Goal: Information Seeking & Learning: Learn about a topic

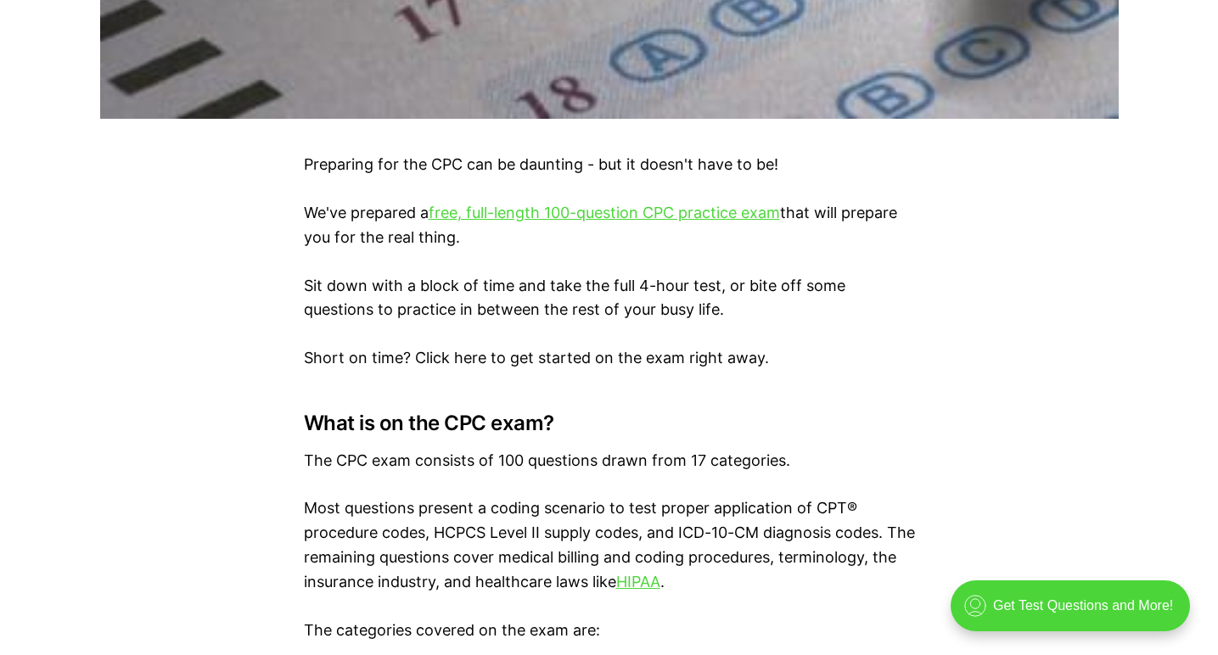
scroll to position [967, 0]
click at [606, 212] on link "free, full-length 100-question CPC practice exam" at bounding box center [604, 214] width 351 height 18
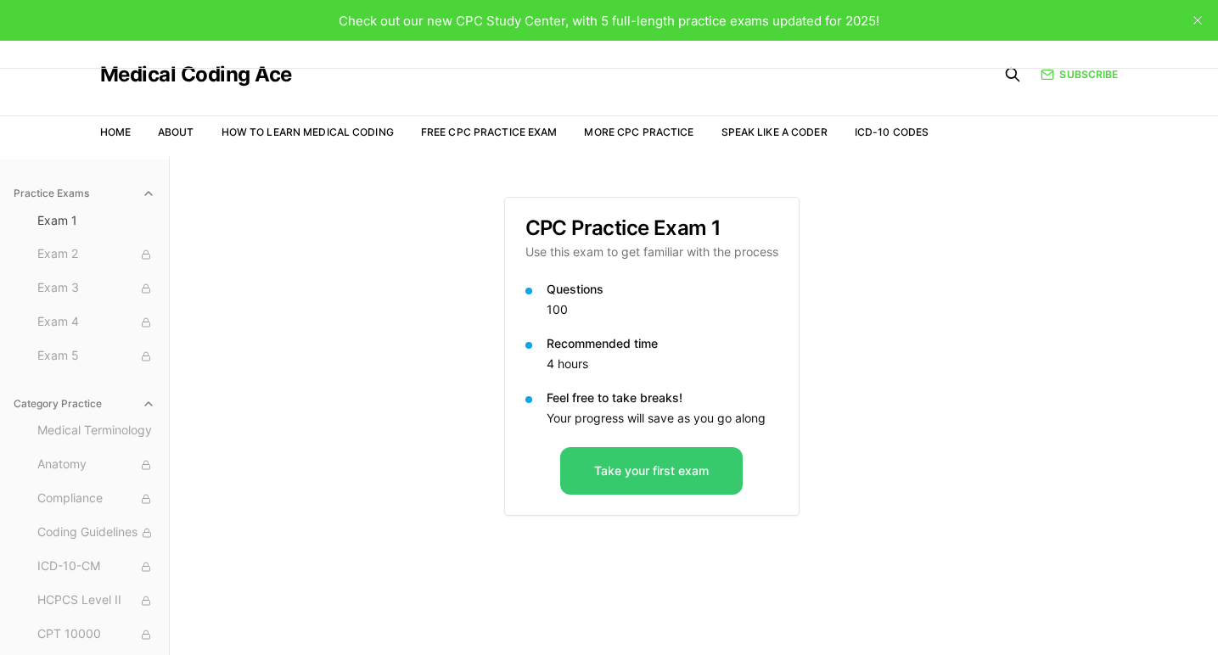
click at [632, 469] on button "Take your first exam" at bounding box center [651, 471] width 183 height 48
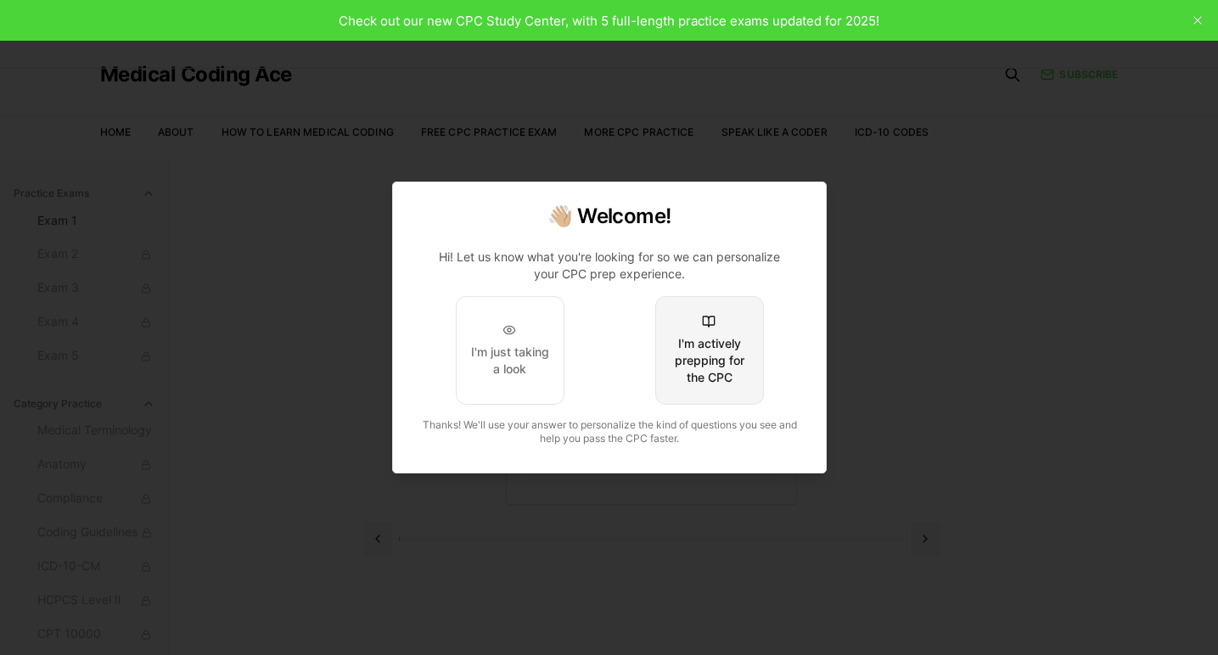
click at [709, 363] on div "I'm actively prepping for the CPC" at bounding box center [709, 360] width 80 height 51
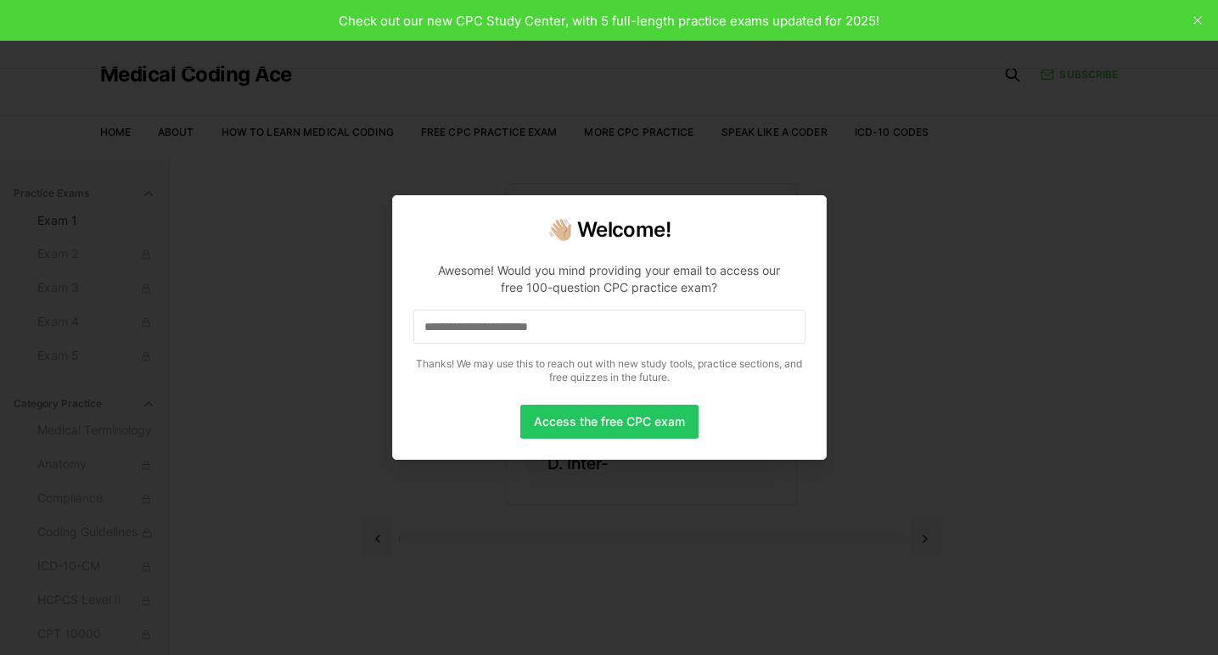
click at [663, 343] on input at bounding box center [609, 327] width 392 height 34
click at [588, 424] on button "Access the free CPC exam" at bounding box center [609, 422] width 178 height 34
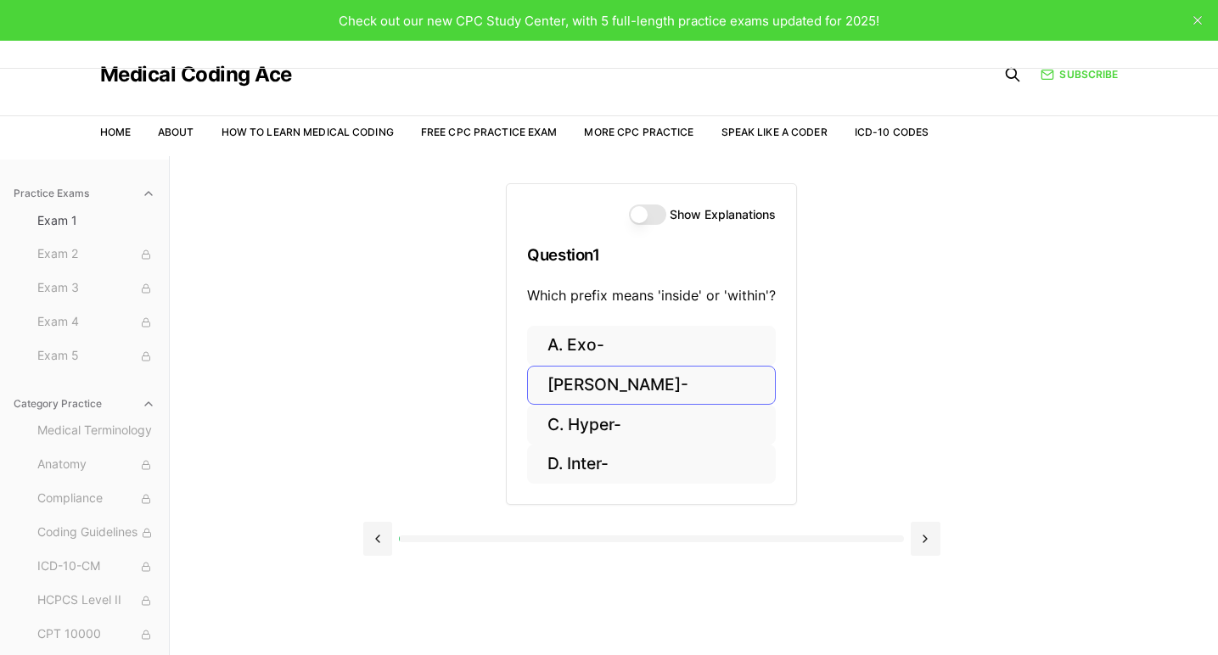
click at [548, 387] on button "B. Endo-" at bounding box center [651, 386] width 249 height 40
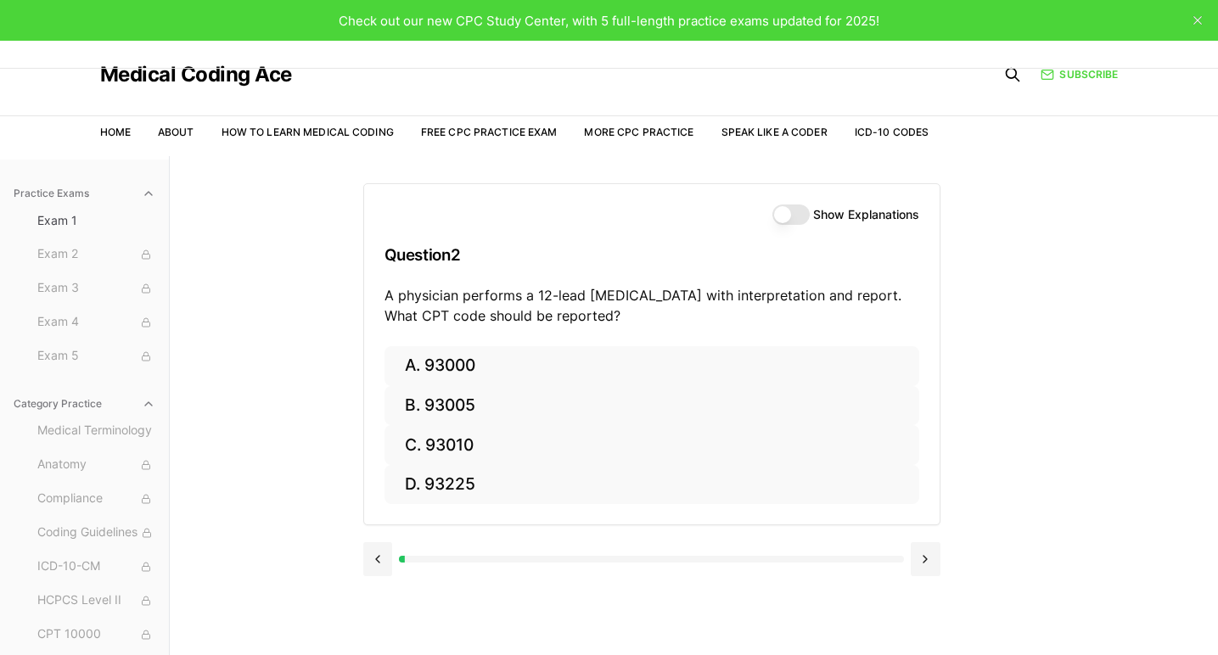
click at [778, 209] on button "Show Explanations" at bounding box center [791, 215] width 37 height 20
click at [375, 554] on button at bounding box center [378, 559] width 30 height 34
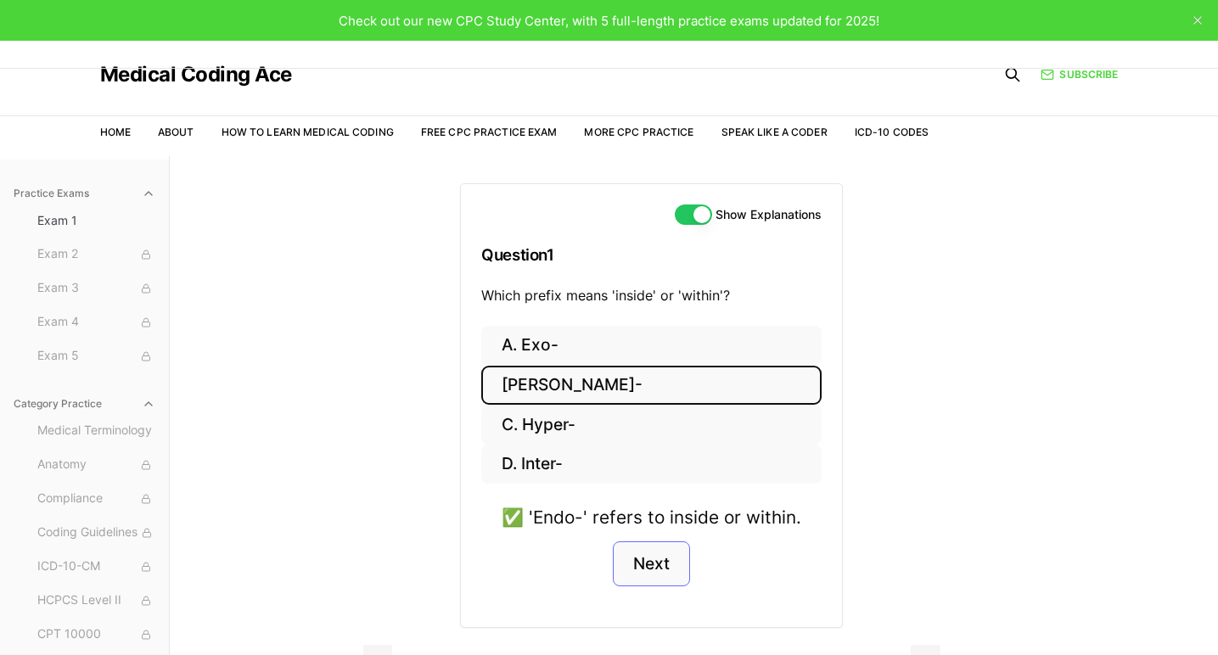
click at [651, 568] on button "Next" at bounding box center [651, 565] width 77 height 46
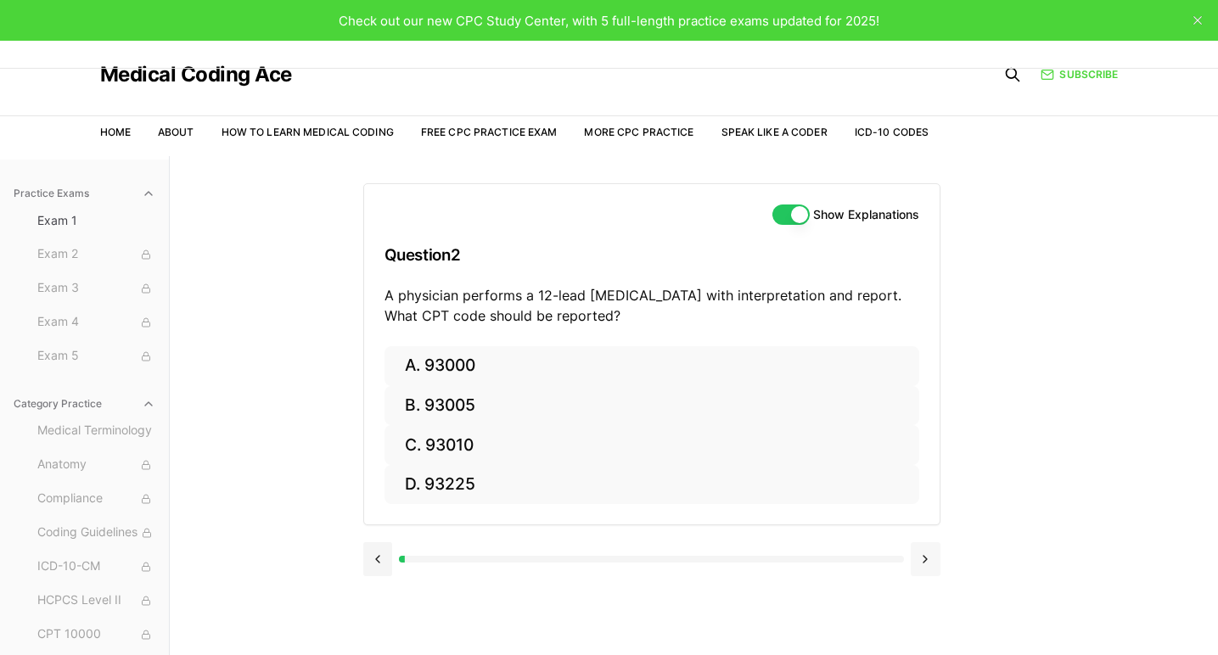
click at [912, 556] on button at bounding box center [926, 559] width 30 height 34
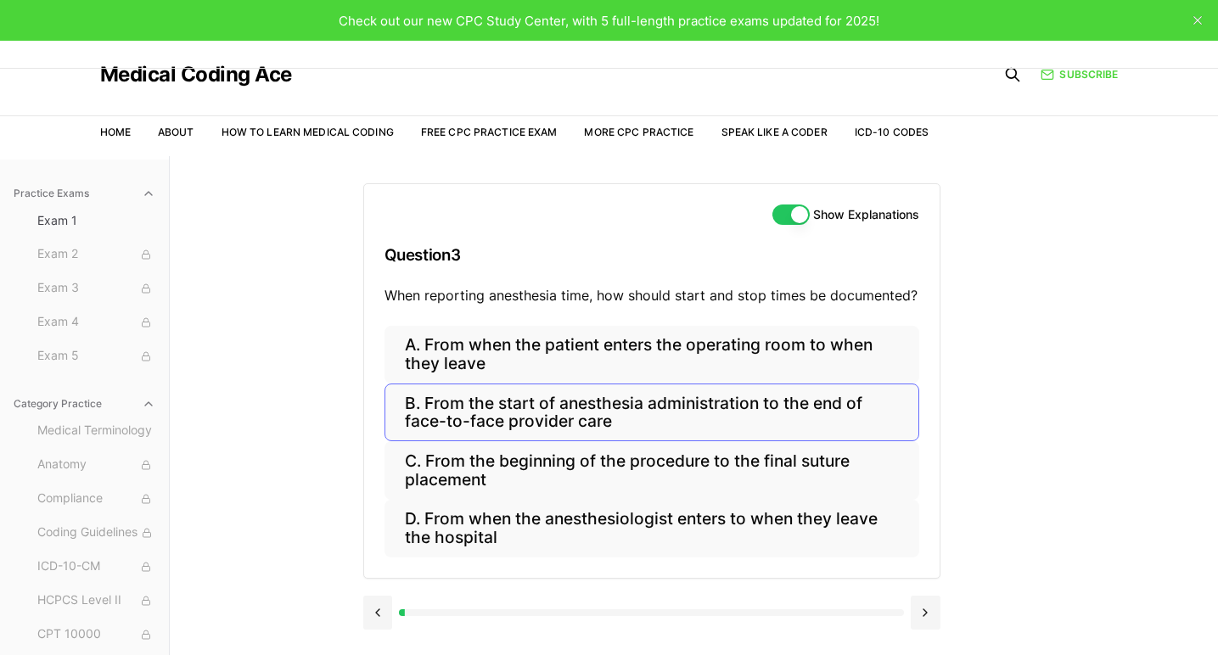
click at [795, 399] on button "B. From the start of anesthesia administration to the end of face-to-face provi…" at bounding box center [652, 413] width 535 height 58
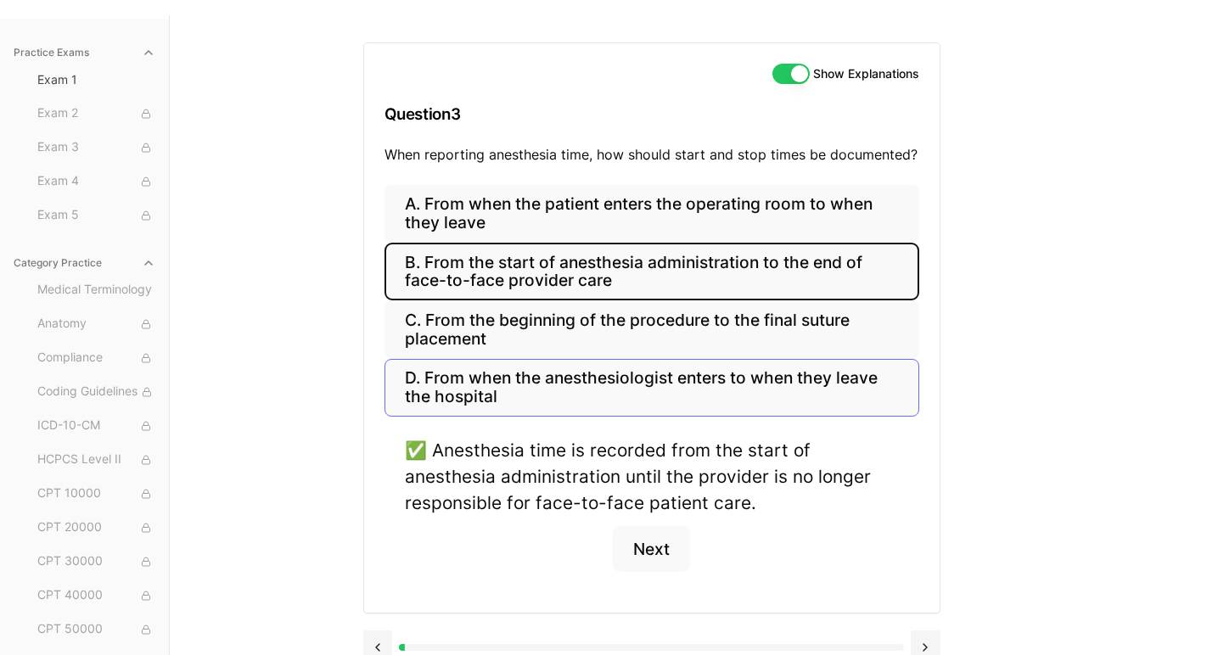
scroll to position [140, 0]
click at [664, 549] on button "Next" at bounding box center [651, 550] width 77 height 46
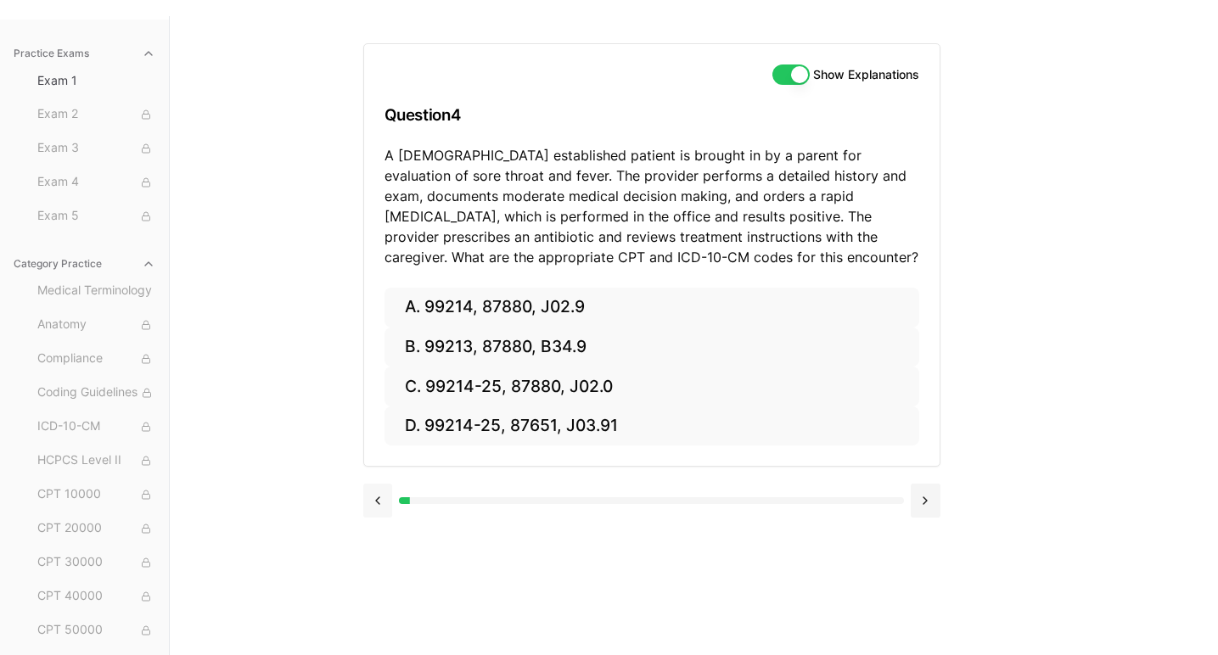
click at [378, 500] on button at bounding box center [378, 501] width 30 height 34
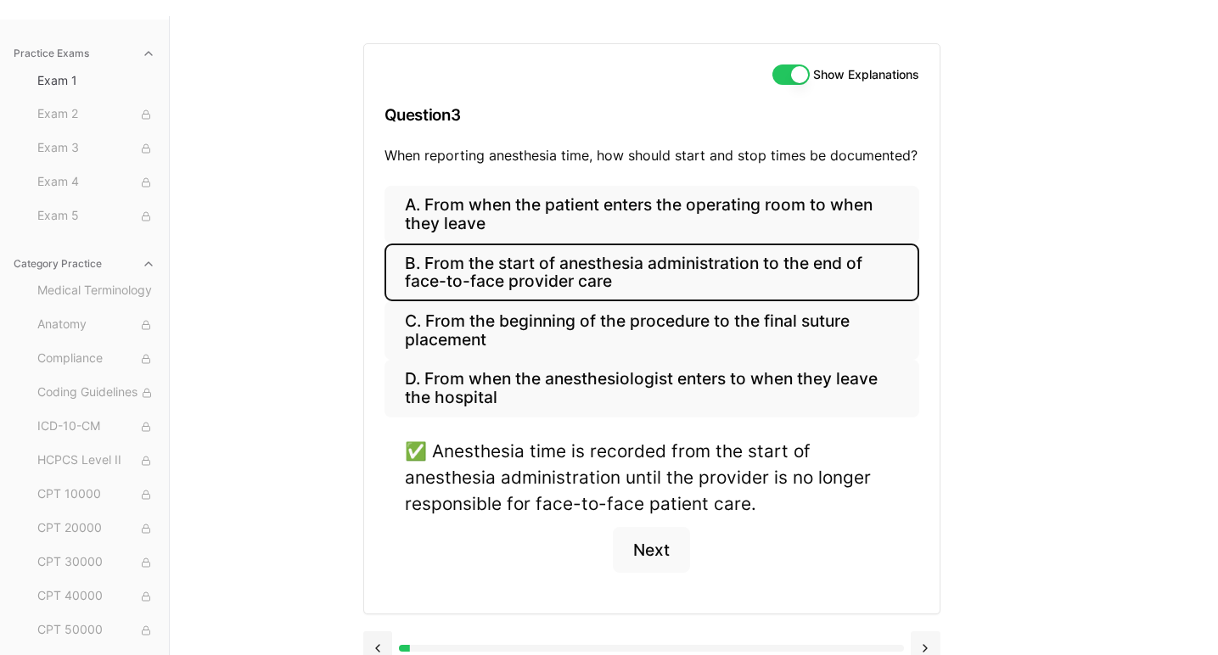
click at [922, 640] on button at bounding box center [926, 649] width 30 height 34
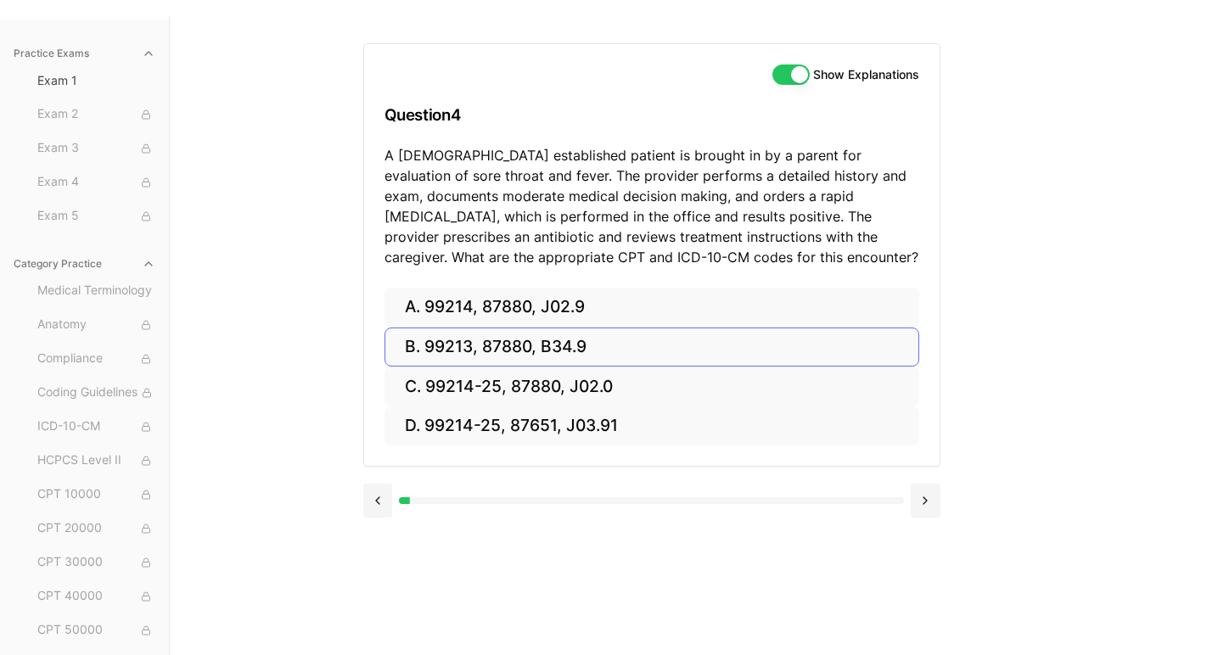
click at [526, 351] on button "B. 99213, 87880, B34.9" at bounding box center [652, 348] width 535 height 40
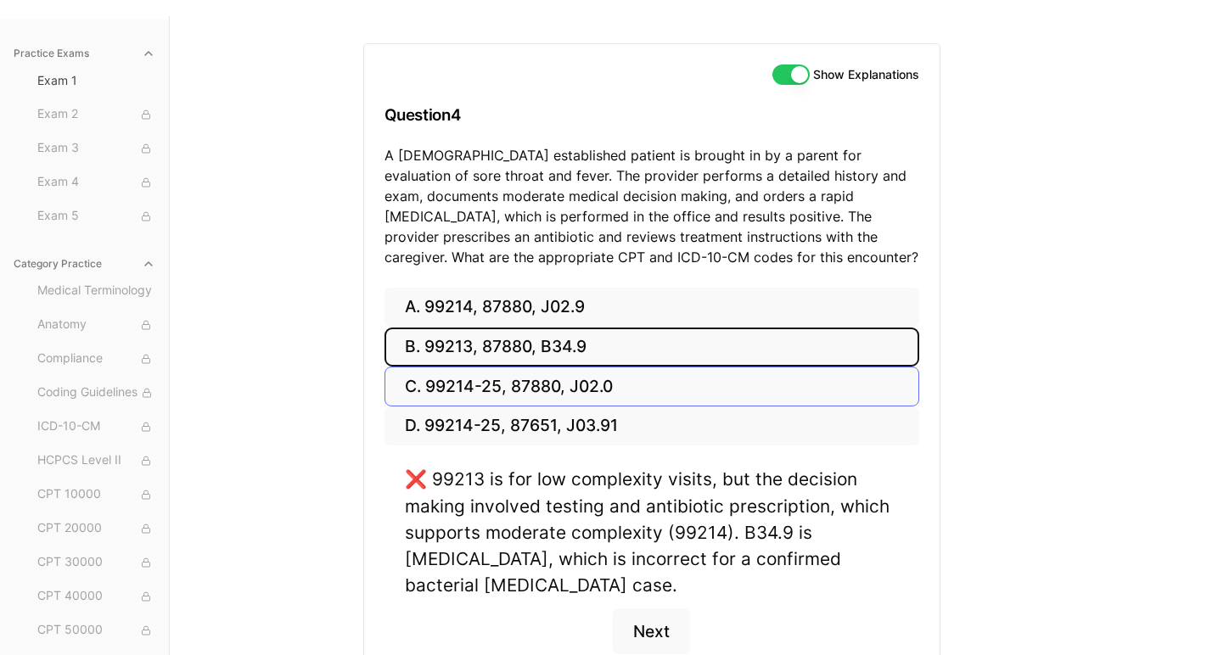
scroll to position [139, 0]
click at [644, 633] on button "Next" at bounding box center [651, 633] width 77 height 46
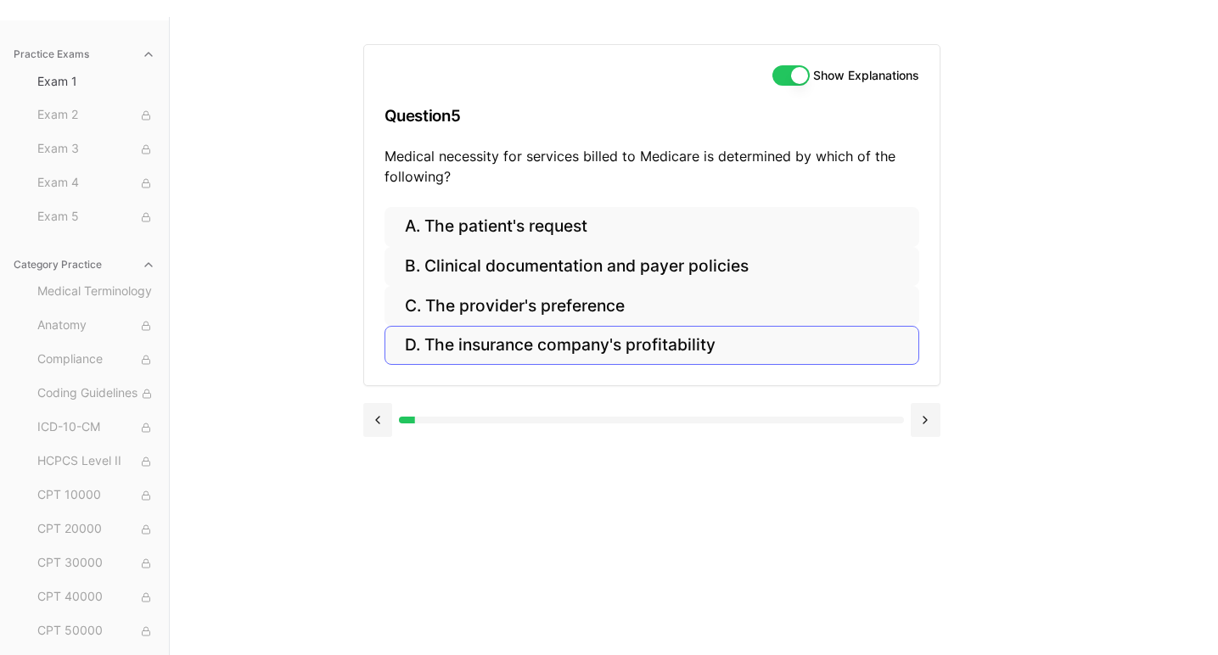
click at [607, 338] on button "D. The insurance company's profitability" at bounding box center [652, 346] width 535 height 40
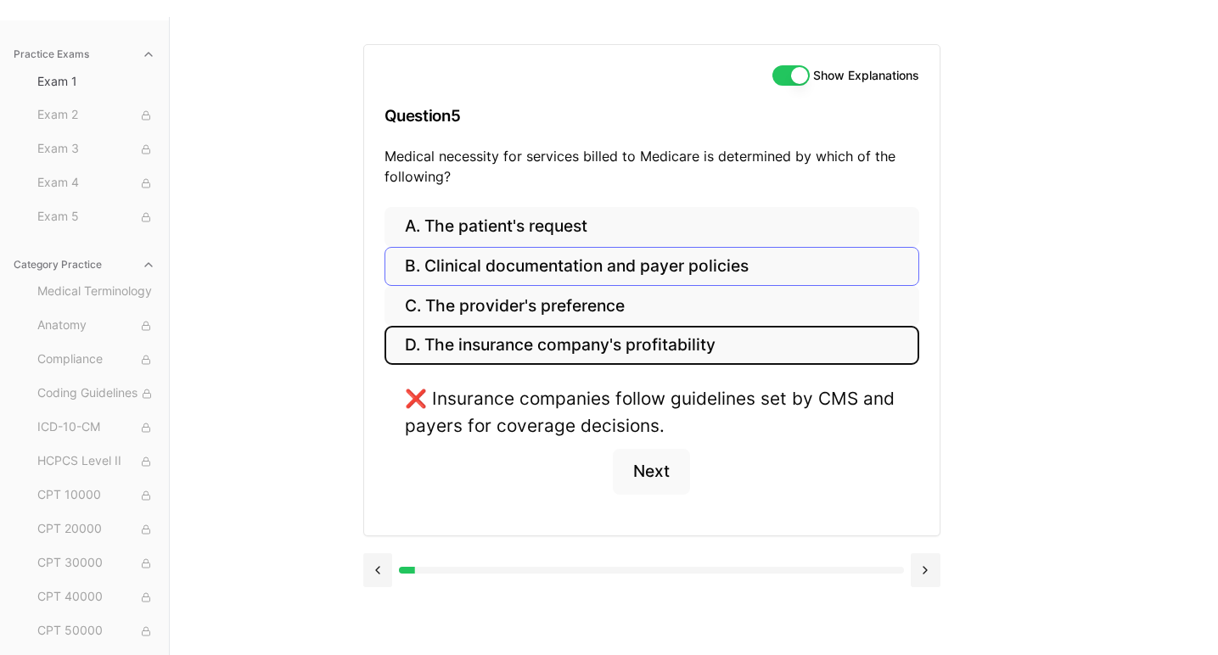
click at [592, 274] on button "B. Clinical documentation and payer policies" at bounding box center [652, 267] width 535 height 40
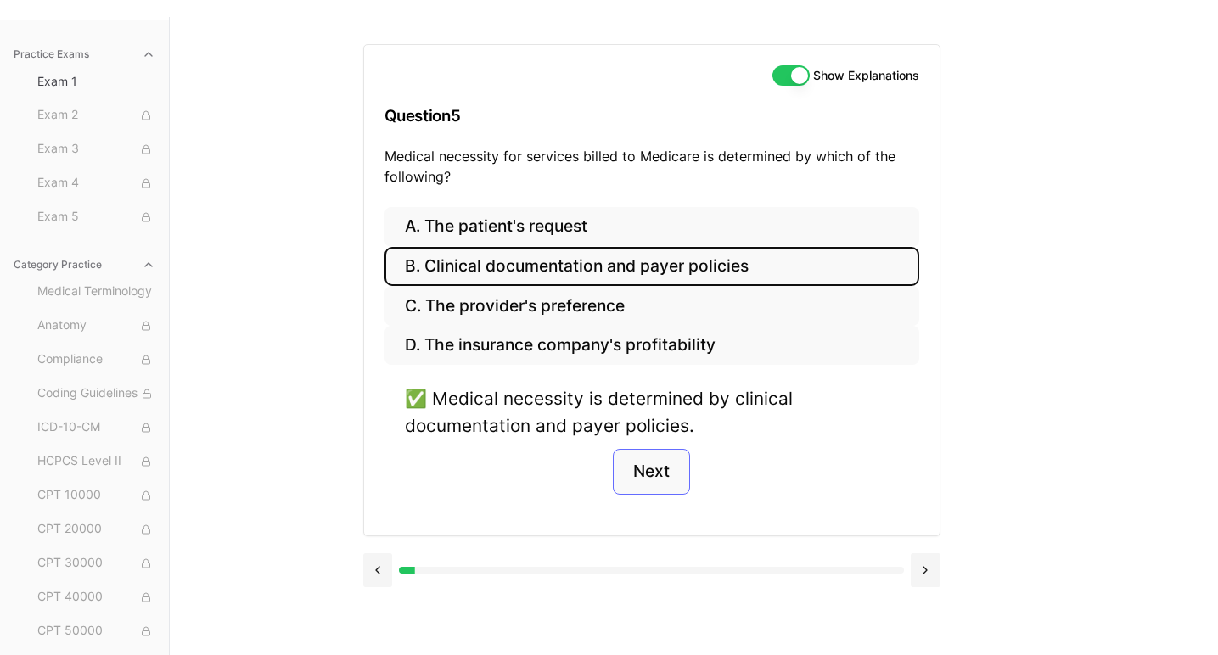
click at [656, 480] on button "Next" at bounding box center [651, 472] width 77 height 46
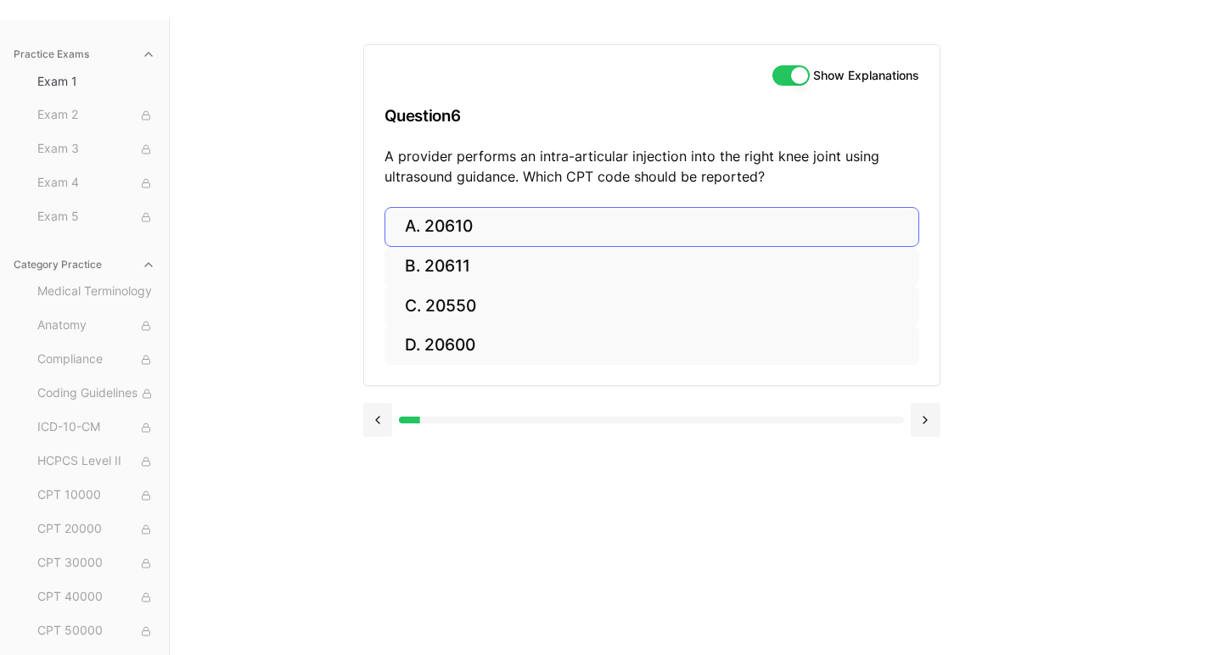
click at [446, 233] on button "A. 20610" at bounding box center [652, 227] width 535 height 40
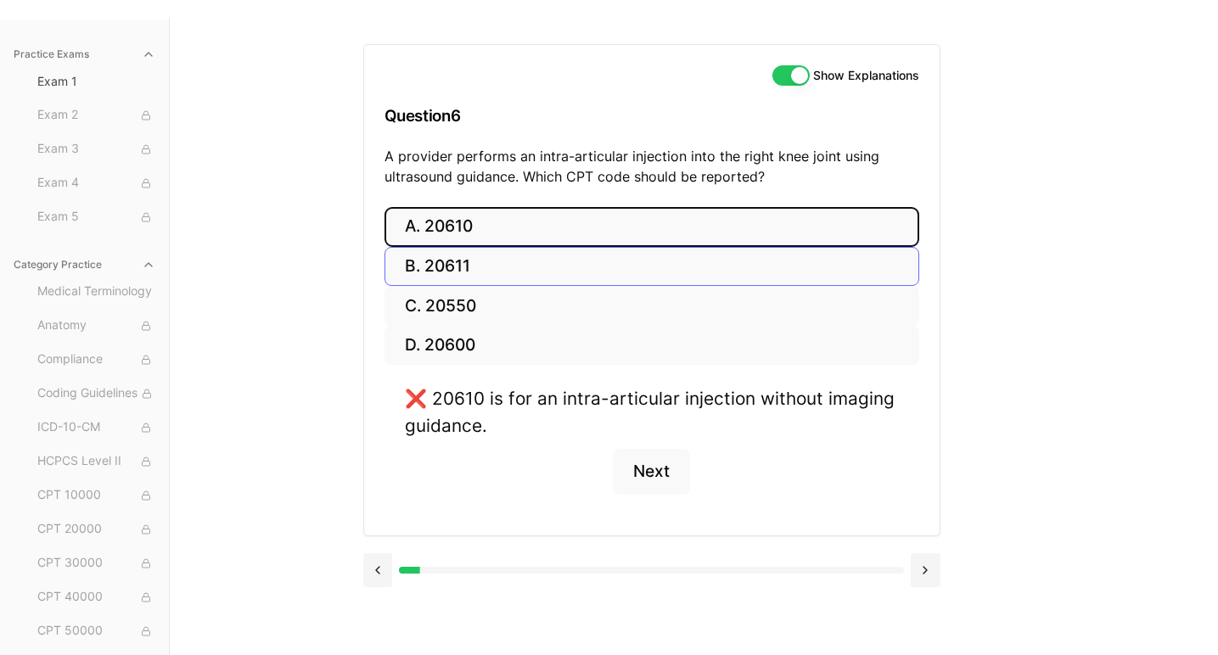
click at [447, 273] on button "B. 20611" at bounding box center [652, 267] width 535 height 40
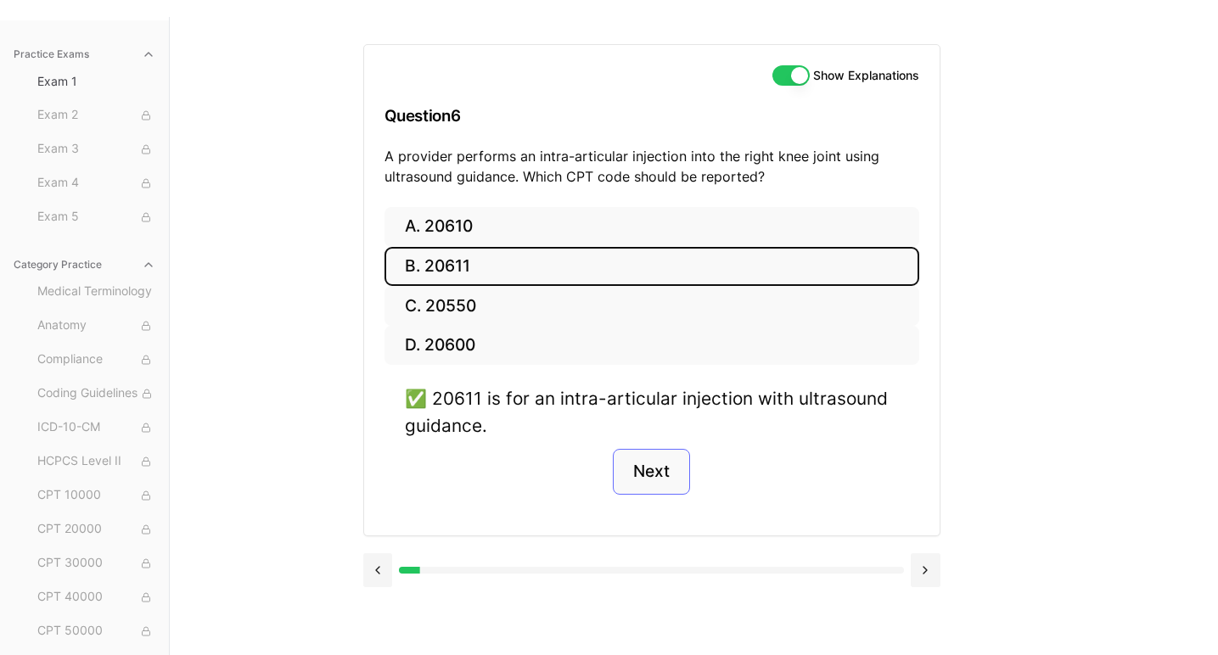
click at [647, 466] on button "Next" at bounding box center [651, 472] width 77 height 46
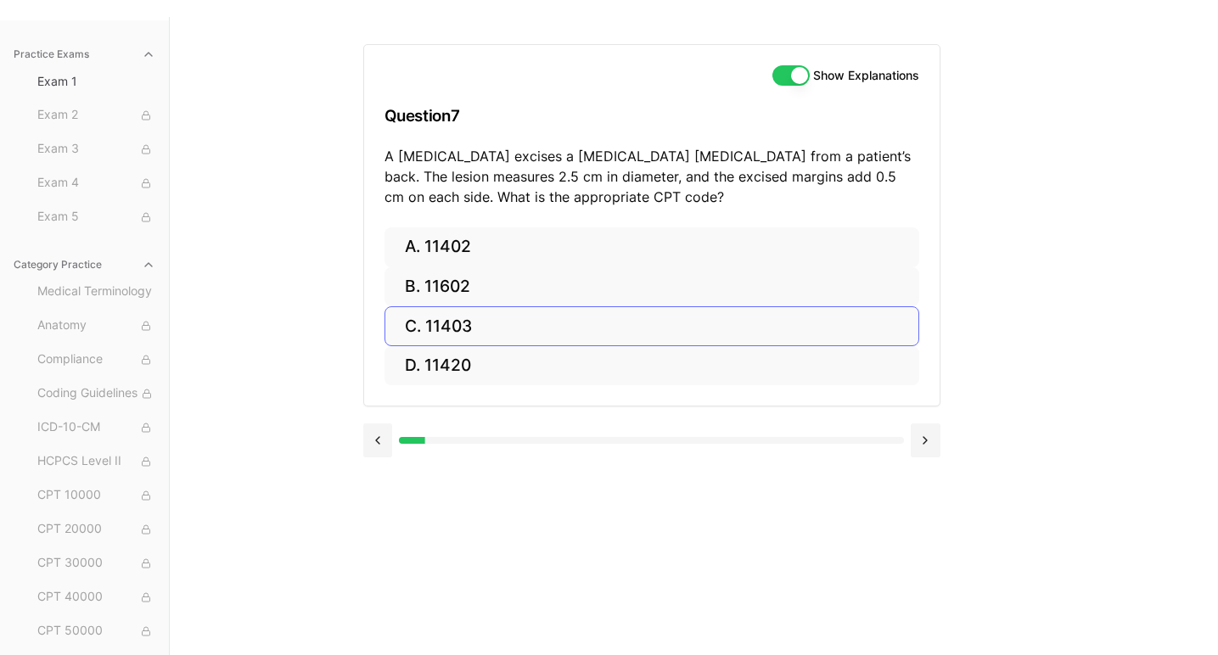
click at [443, 330] on button "C. 11403" at bounding box center [652, 326] width 535 height 40
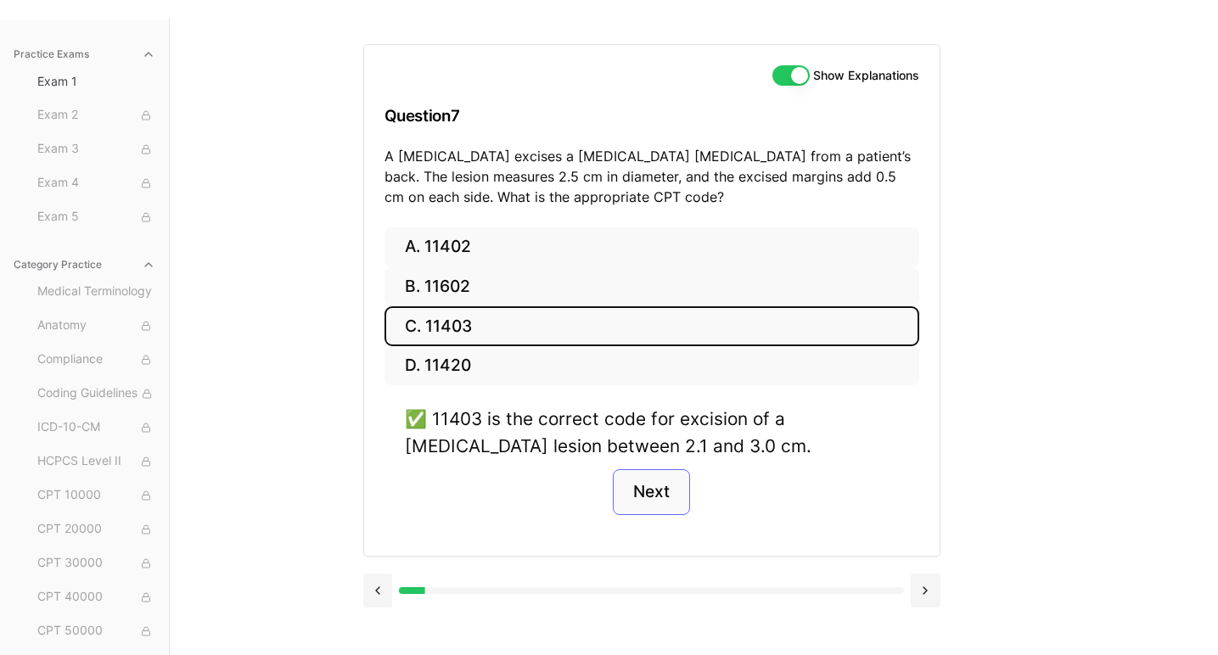
click at [668, 486] on button "Next" at bounding box center [651, 492] width 77 height 46
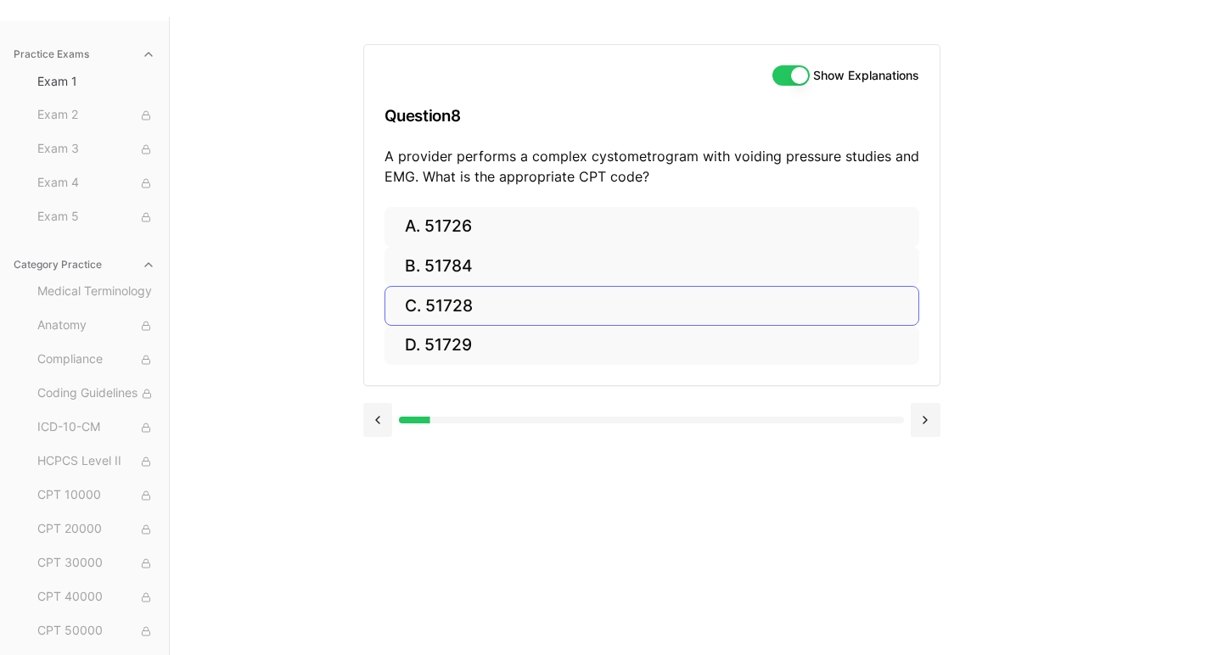
click at [465, 306] on button "C. 51728" at bounding box center [652, 306] width 535 height 40
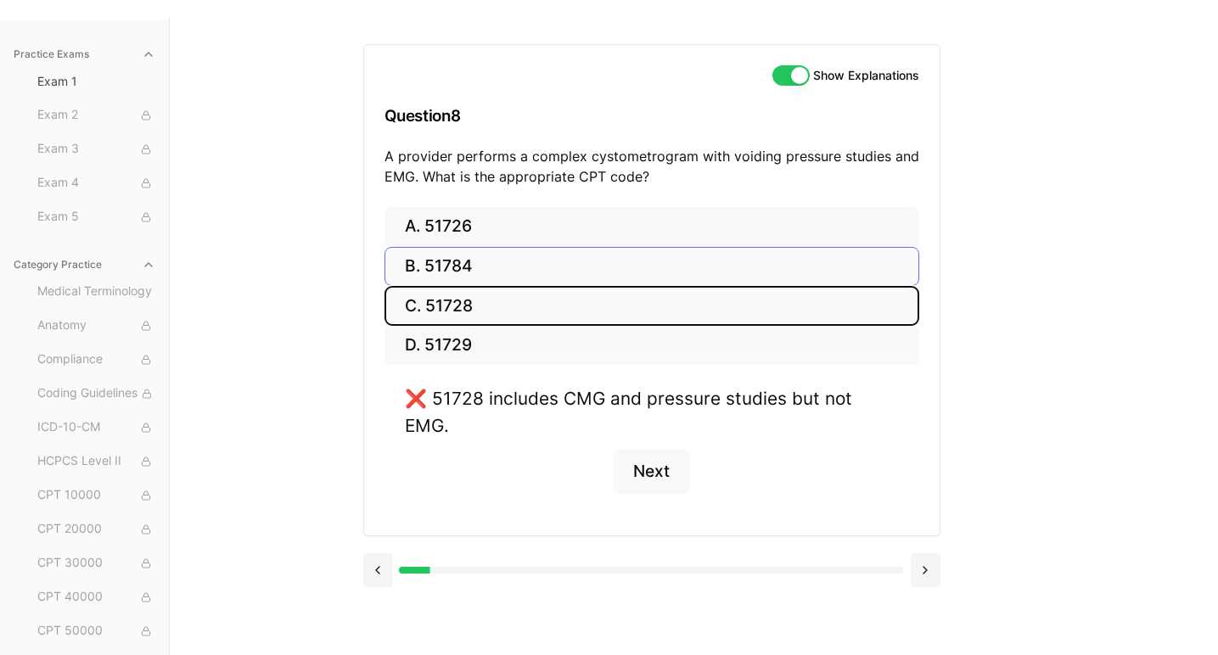
click at [471, 263] on button "B. 51784" at bounding box center [652, 267] width 535 height 40
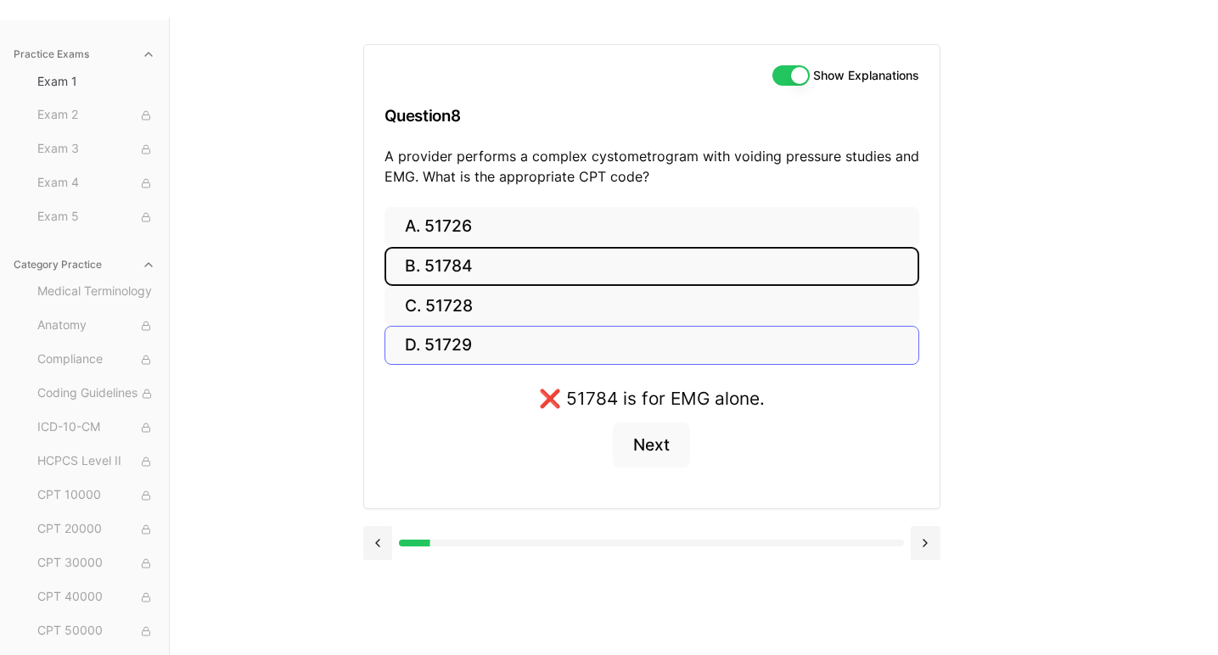
click at [452, 343] on button "D. 51729" at bounding box center [652, 346] width 535 height 40
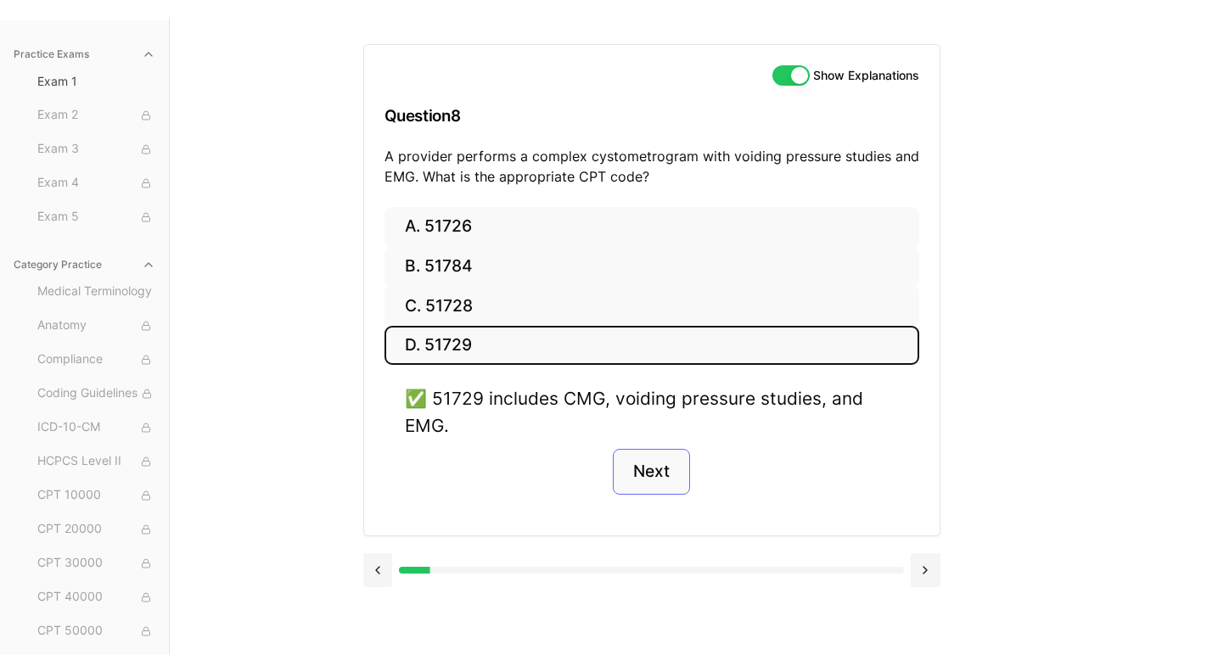
click at [647, 468] on button "Next" at bounding box center [651, 472] width 77 height 46
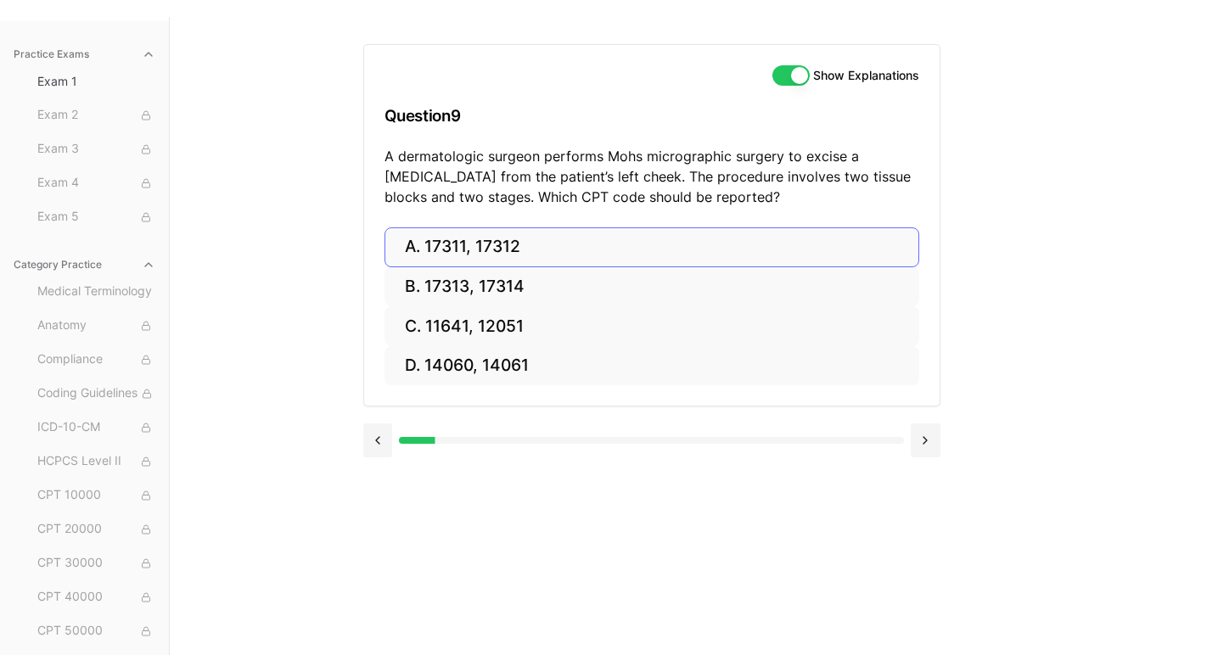
click at [488, 250] on button "A. 17311, 17312" at bounding box center [652, 248] width 535 height 40
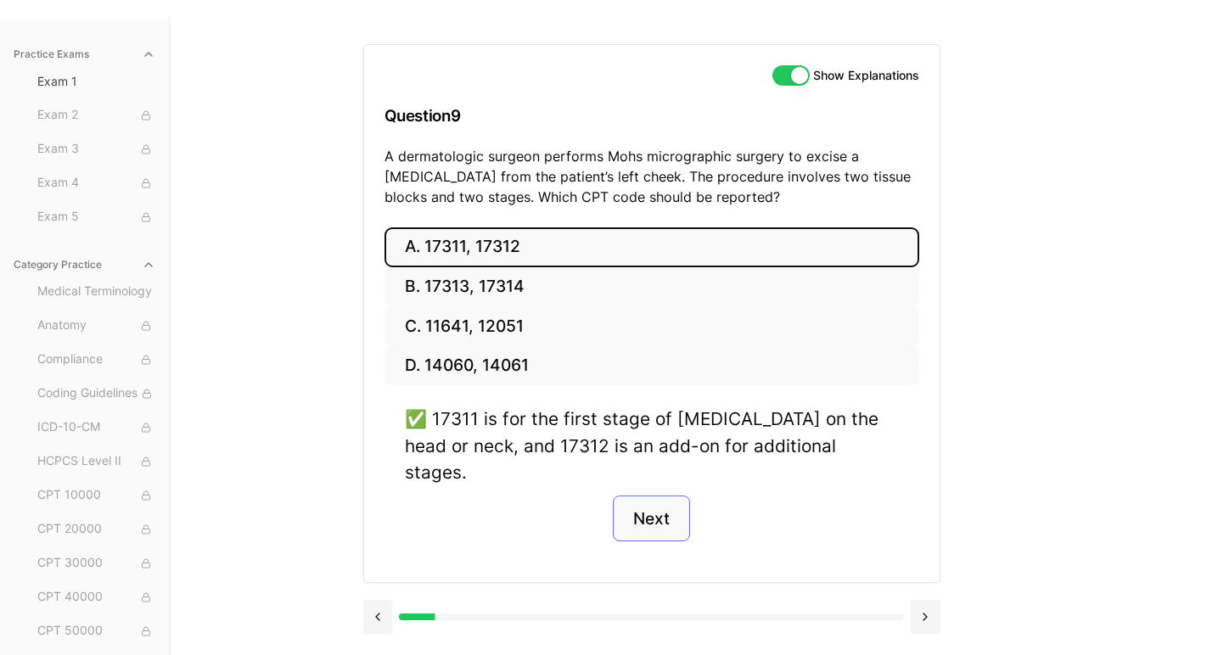
click at [653, 501] on button "Next" at bounding box center [651, 519] width 77 height 46
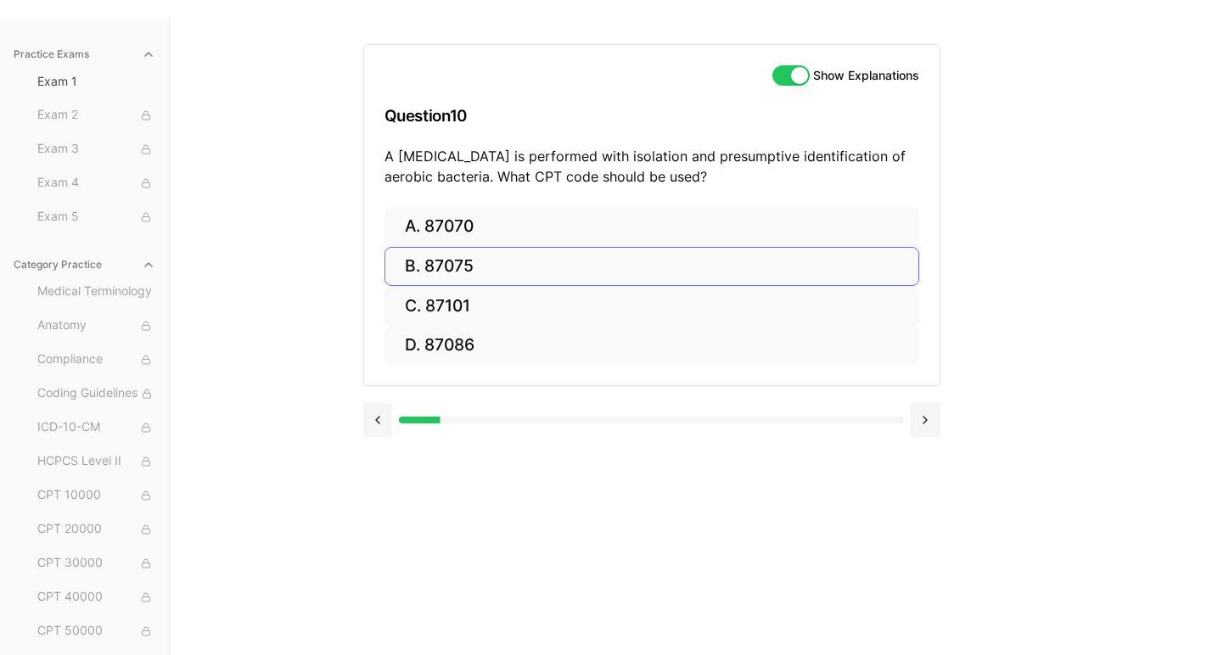
click at [451, 273] on button "B. 87075" at bounding box center [652, 267] width 535 height 40
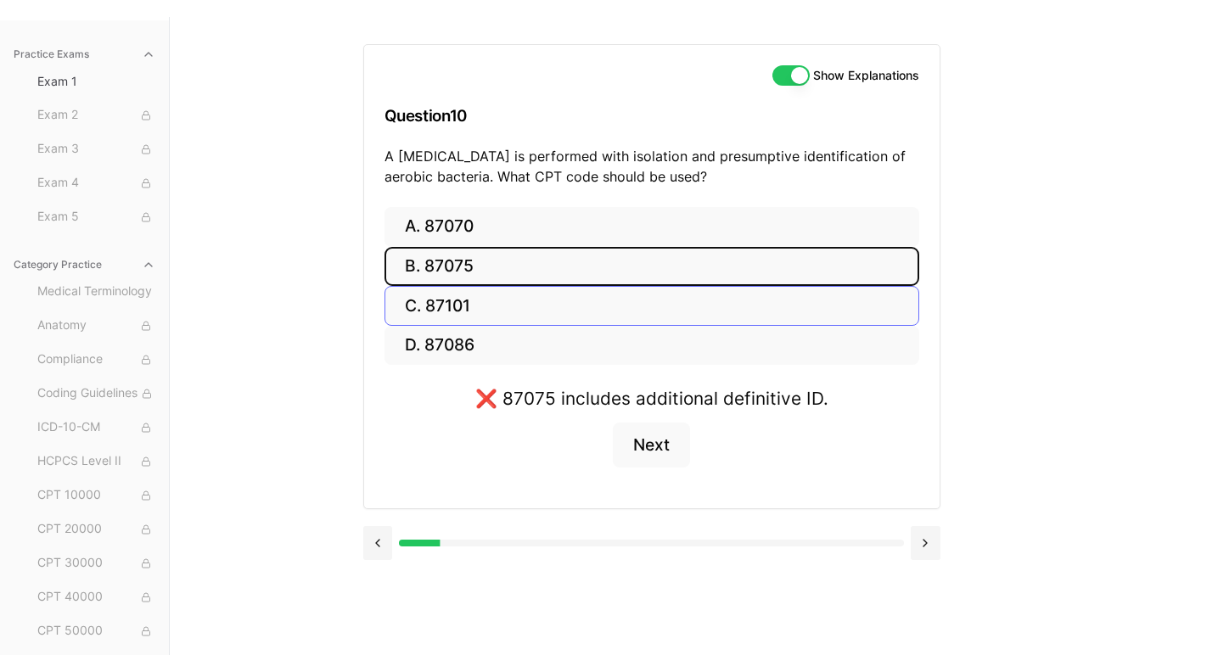
click at [447, 298] on button "C. 87101" at bounding box center [652, 306] width 535 height 40
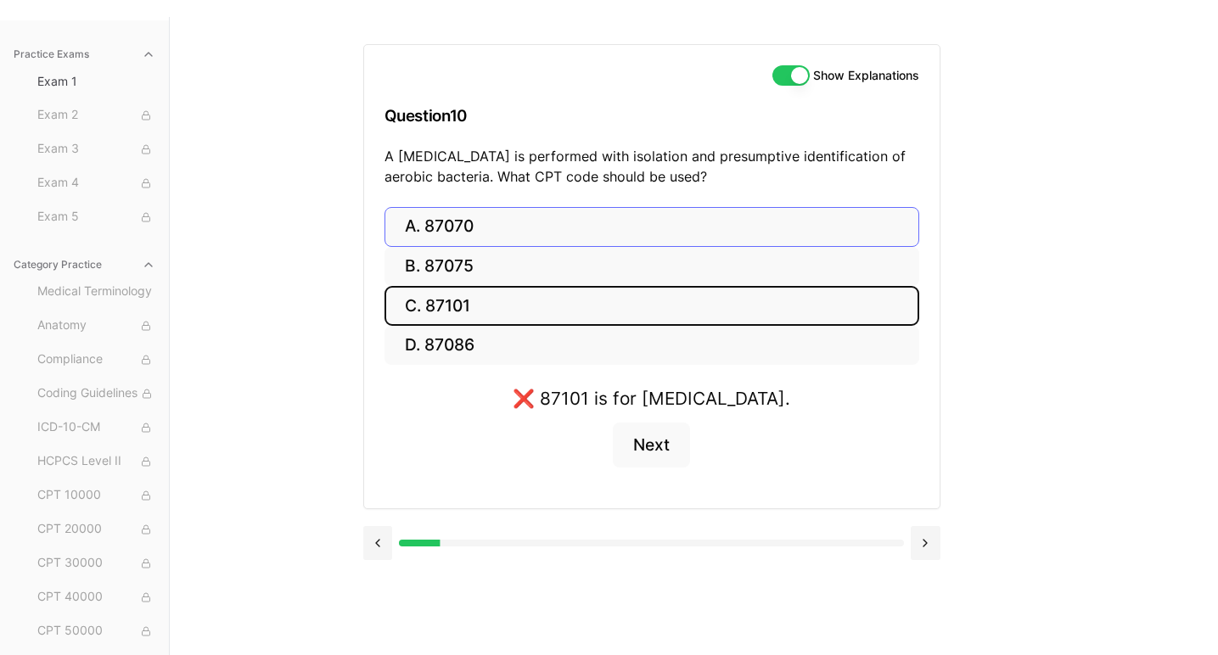
click at [448, 224] on button "A. 87070" at bounding box center [652, 227] width 535 height 40
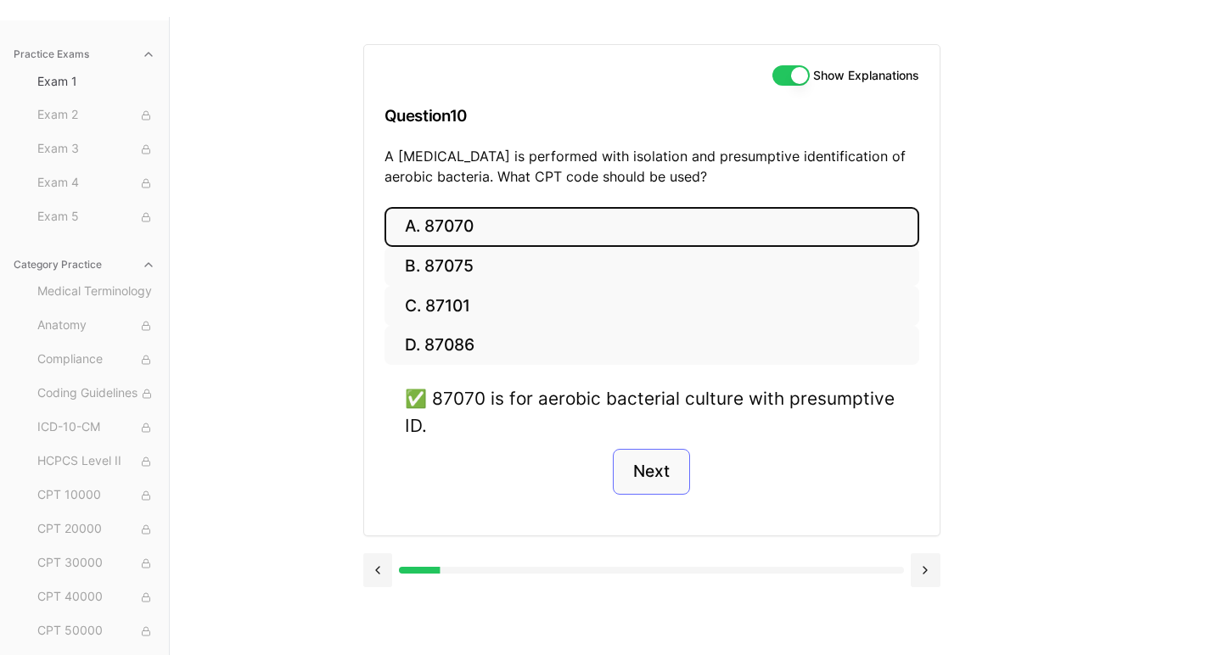
click at [656, 475] on button "Next" at bounding box center [651, 472] width 77 height 46
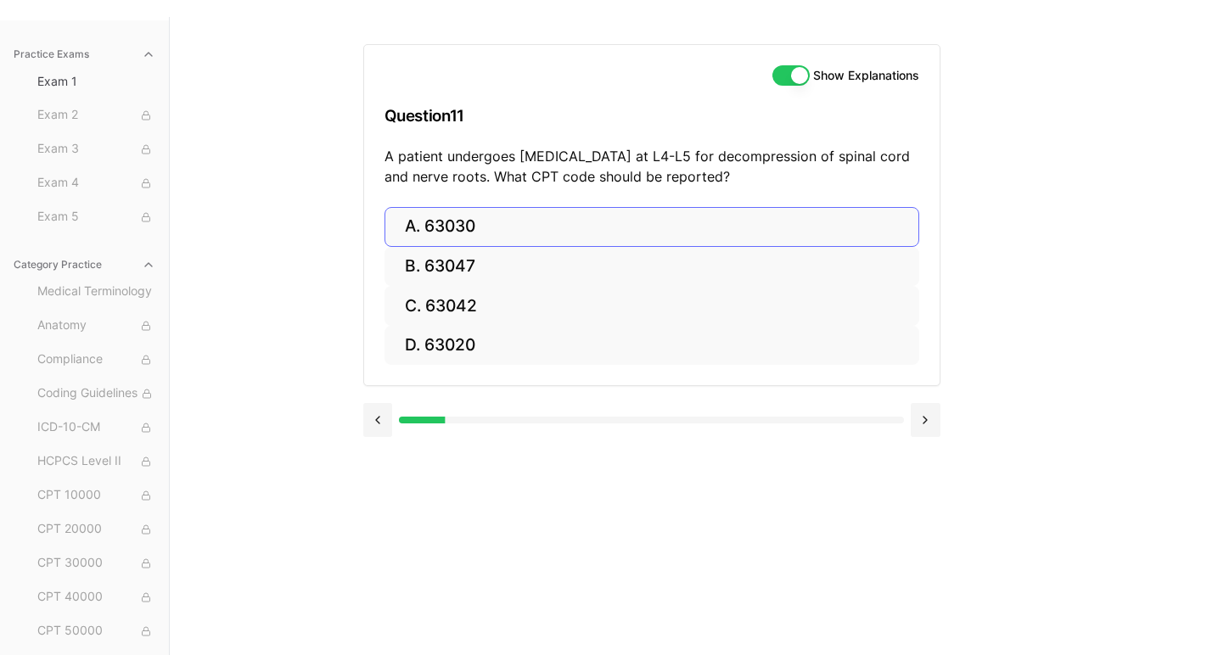
click at [450, 228] on button "A. 63030" at bounding box center [652, 227] width 535 height 40
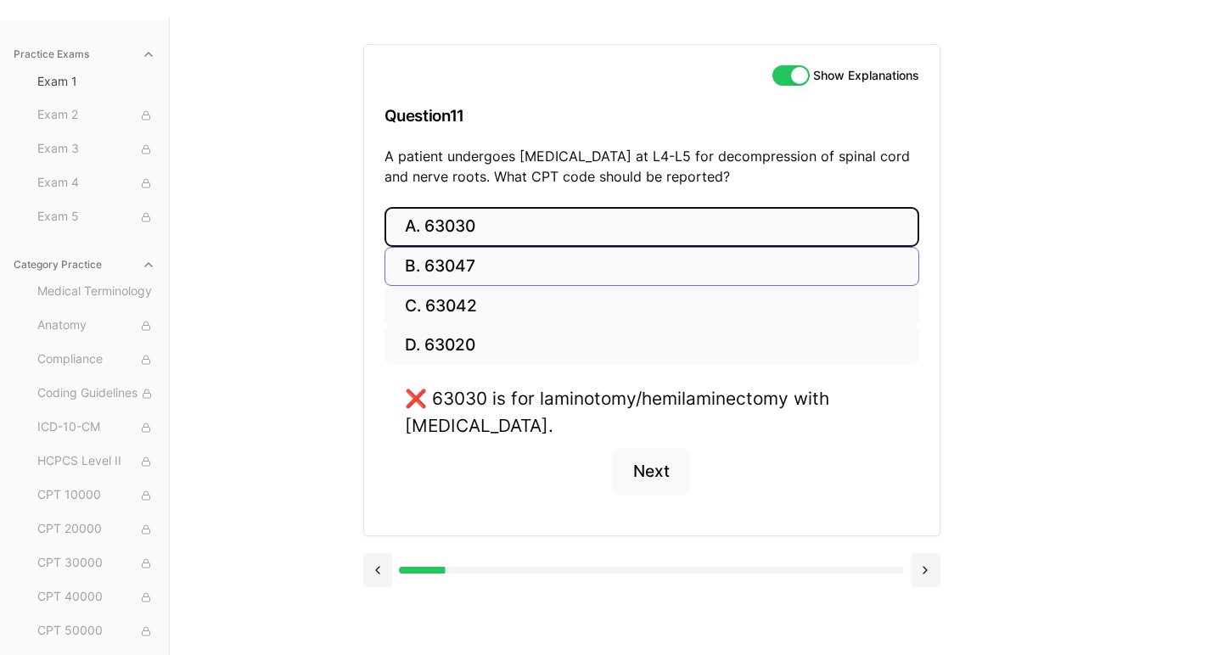
click at [442, 266] on button "B. 63047" at bounding box center [652, 267] width 535 height 40
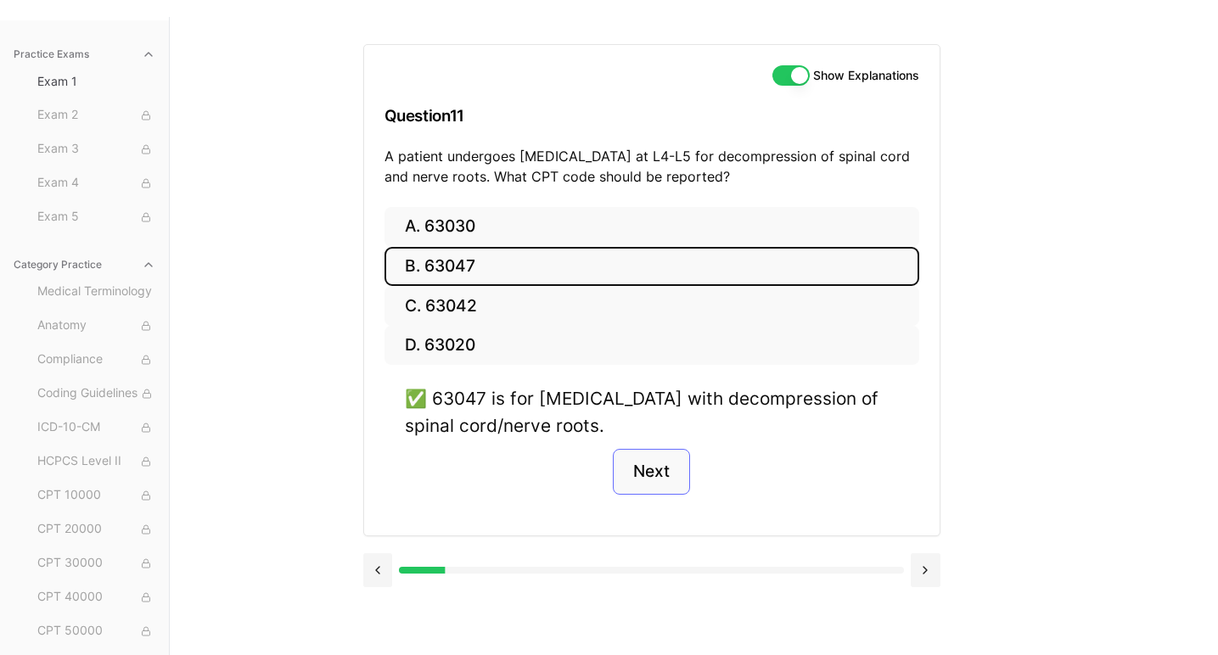
click at [651, 467] on button "Next" at bounding box center [651, 472] width 77 height 46
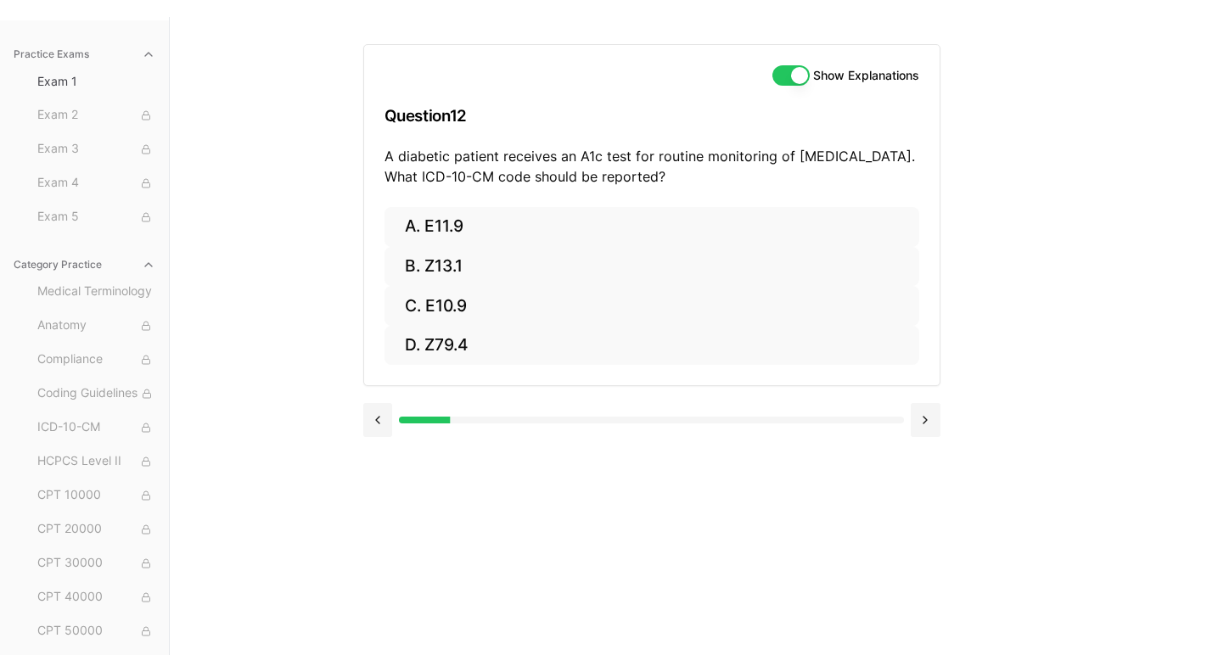
click at [651, 467] on div "Show Explanations Question 12 A diabetic patient receives an A1c test for routi…" at bounding box center [694, 344] width 662 height 655
click at [439, 258] on button "B. Z13.1" at bounding box center [652, 267] width 535 height 40
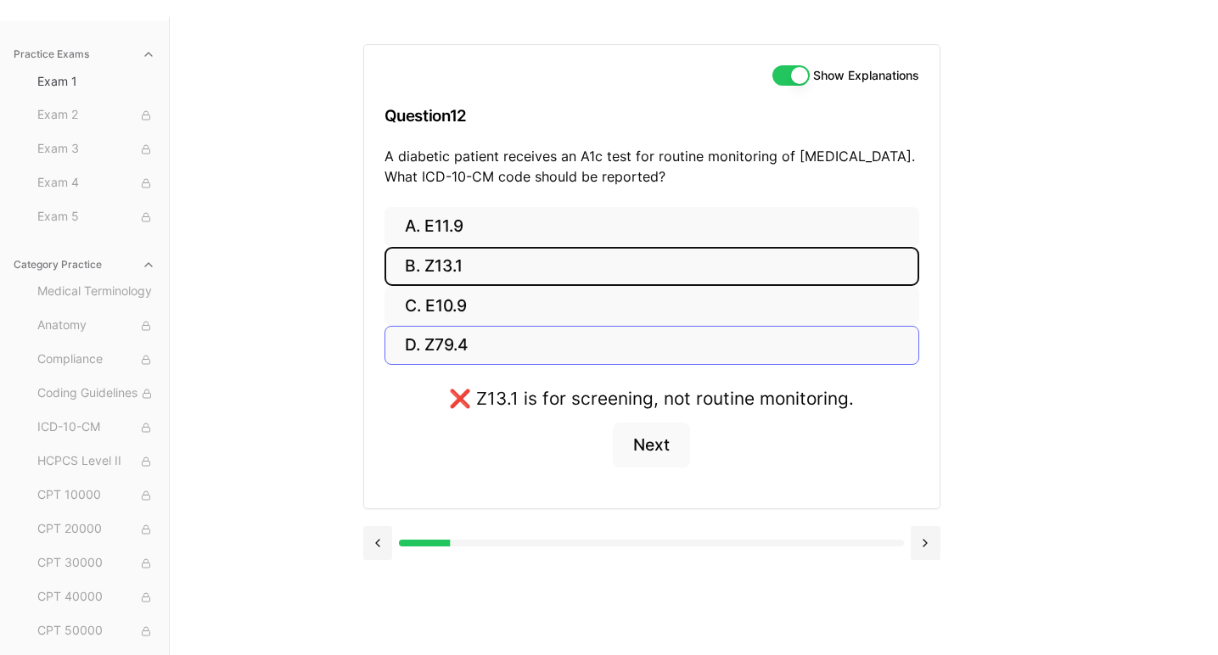
click at [438, 339] on button "D. Z79.4" at bounding box center [652, 346] width 535 height 40
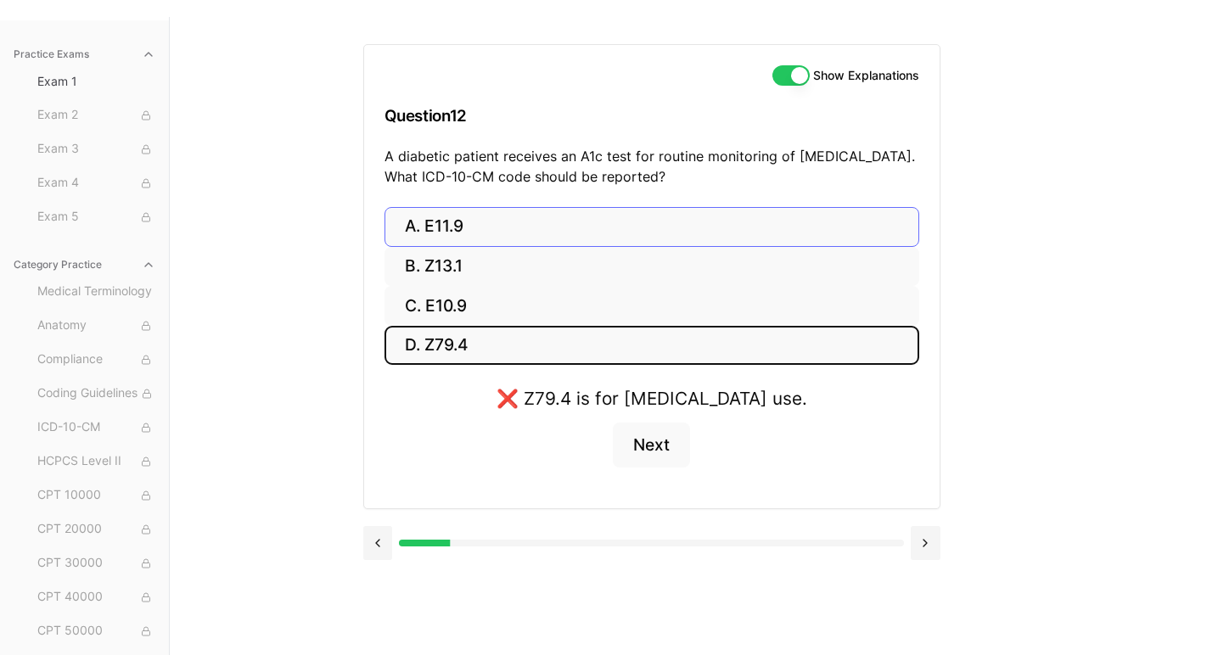
click at [443, 216] on button "A. E11.9" at bounding box center [652, 227] width 535 height 40
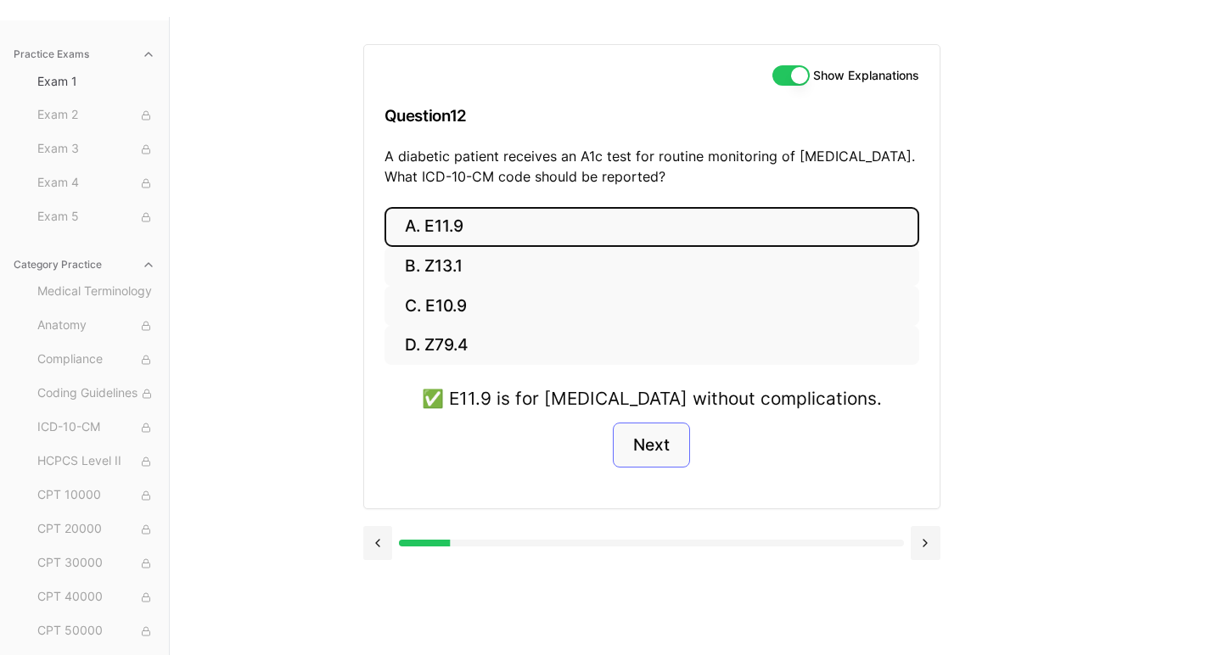
click at [666, 447] on button "Next" at bounding box center [651, 446] width 77 height 46
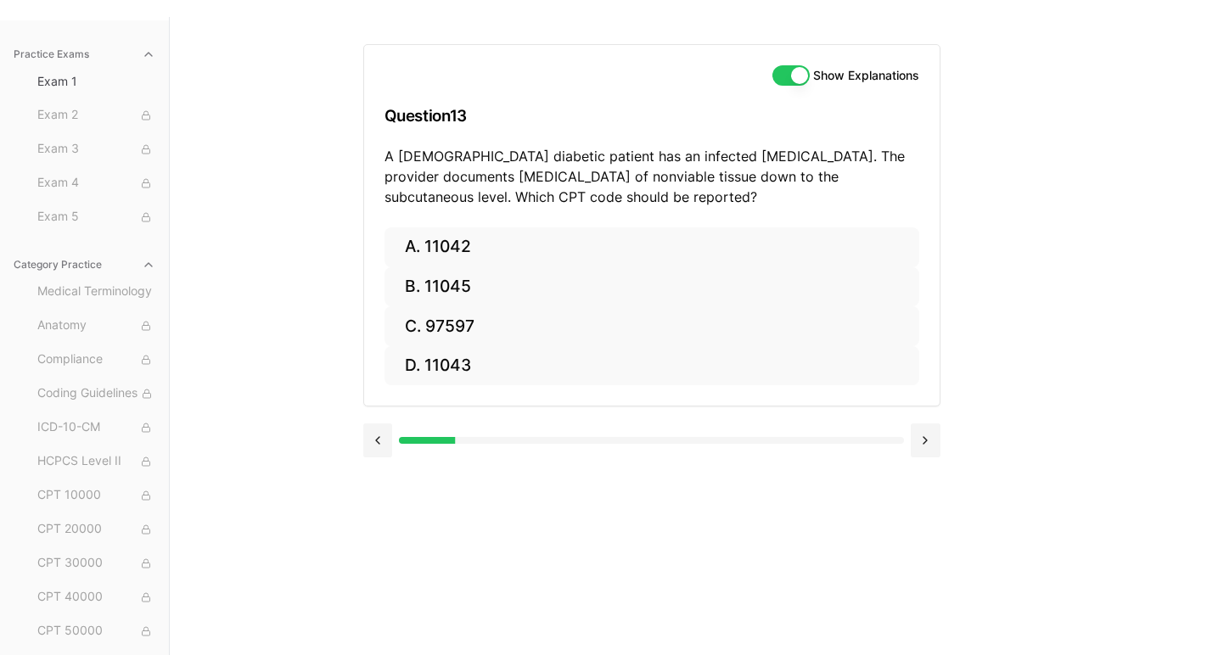
click at [559, 633] on div "Show Explanations Question 13 A 60-year-old diabetic patient has an infected fo…" at bounding box center [694, 344] width 662 height 655
click at [445, 256] on button "A. 11042" at bounding box center [652, 248] width 535 height 40
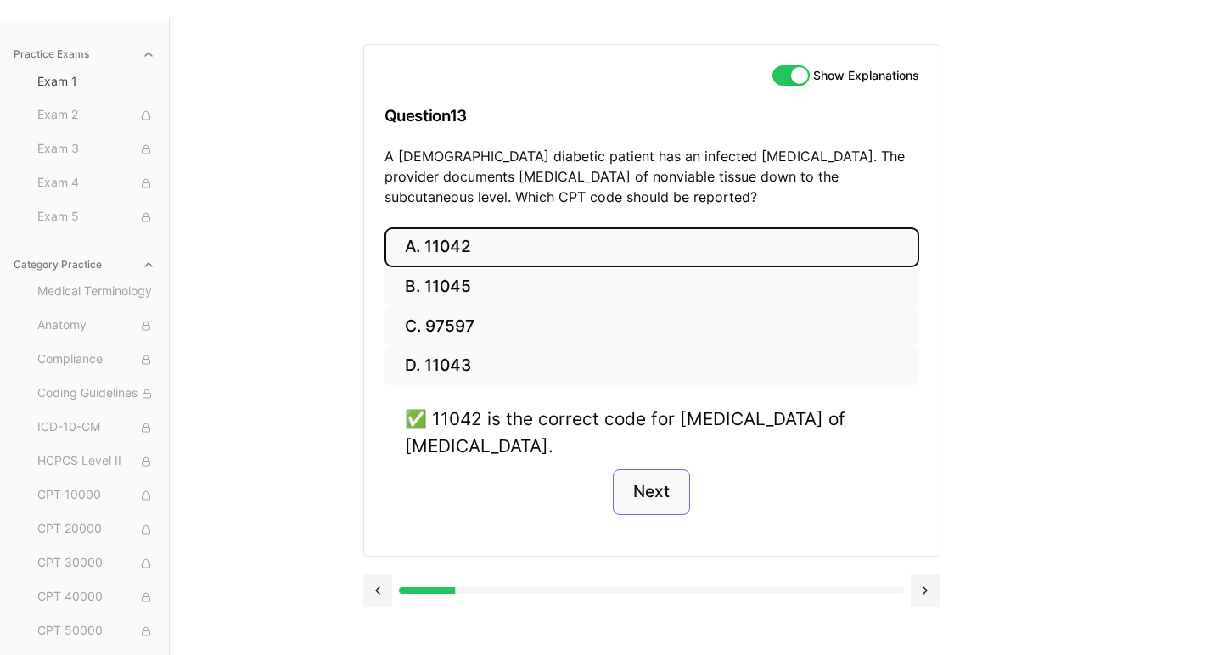
click at [664, 496] on button "Next" at bounding box center [651, 492] width 77 height 46
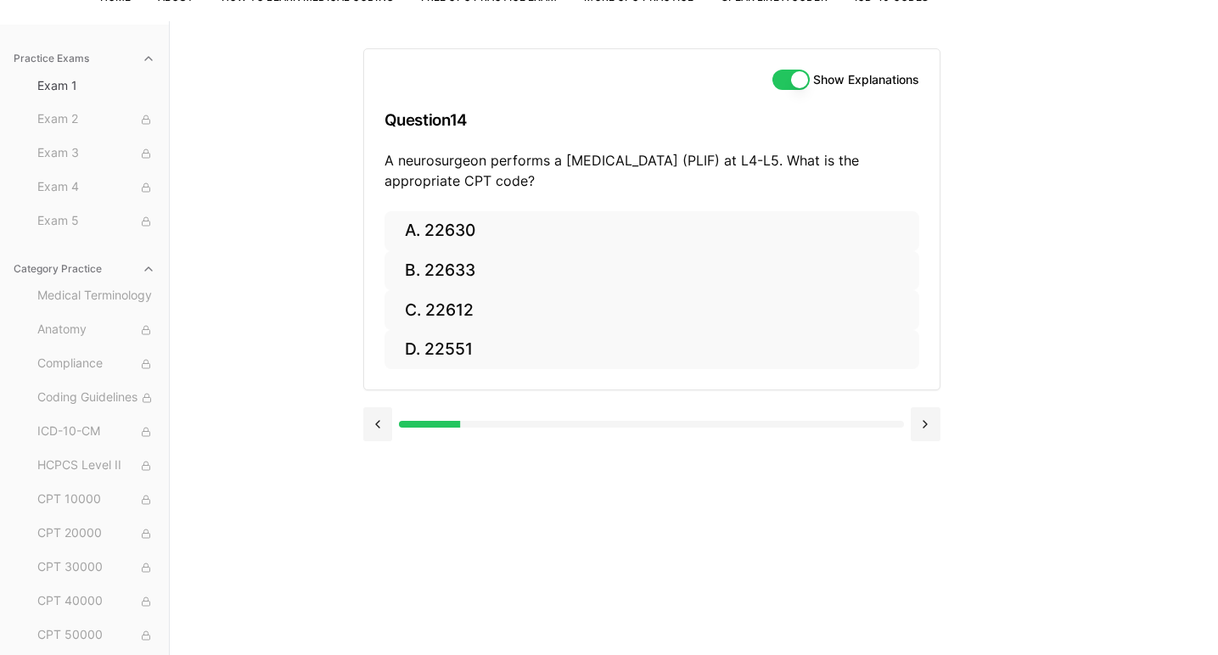
scroll to position [143, 0]
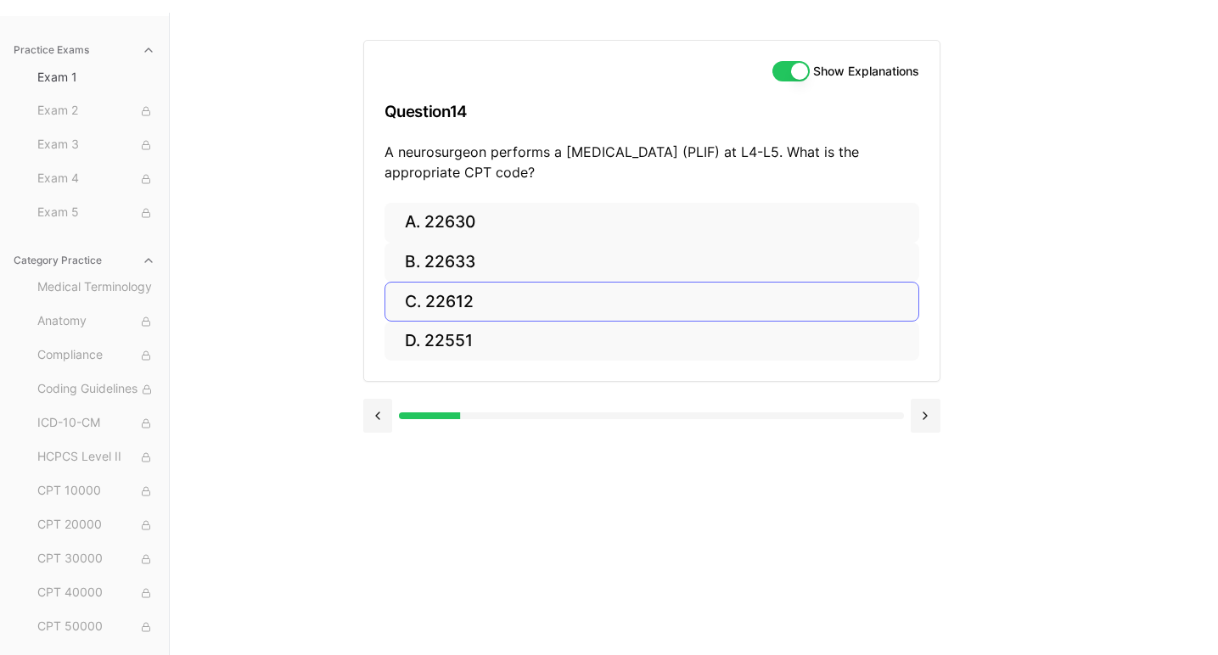
click at [463, 307] on button "C. 22612" at bounding box center [652, 302] width 535 height 40
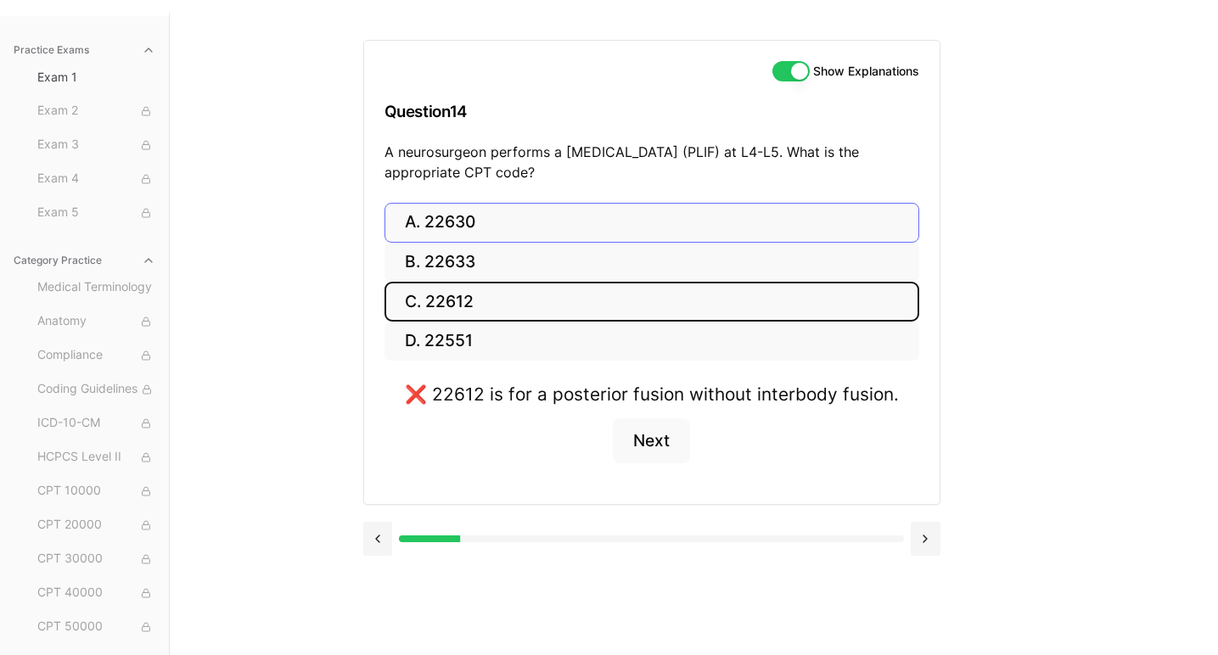
click at [448, 224] on button "A. 22630" at bounding box center [652, 223] width 535 height 40
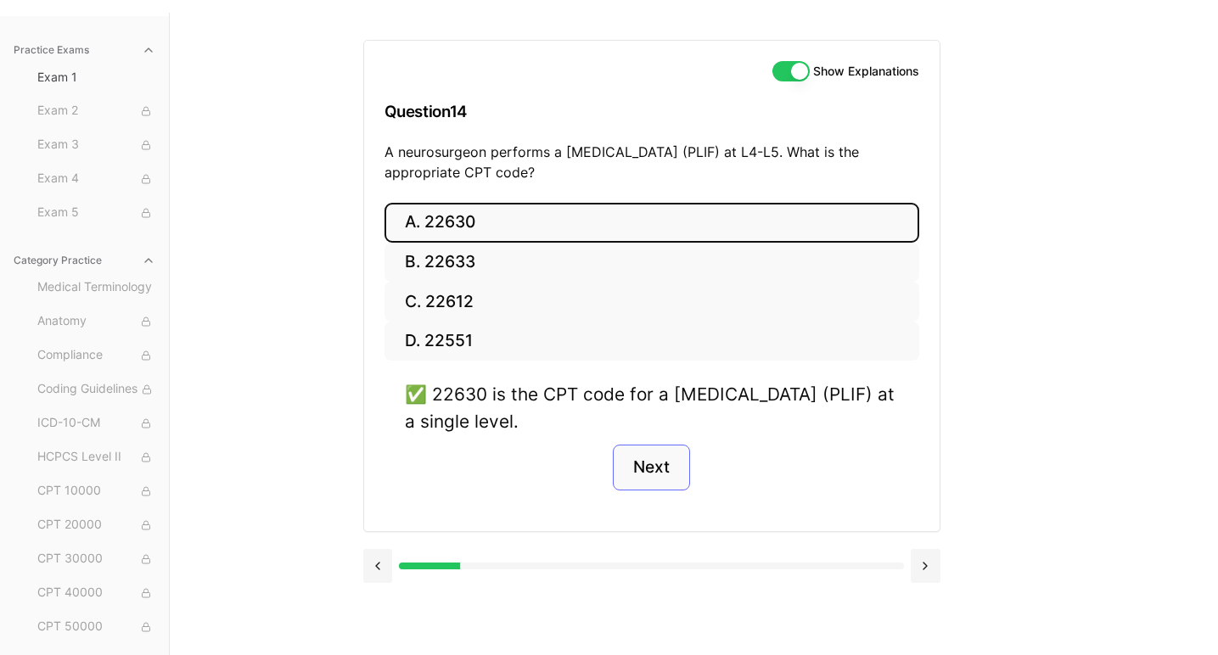
click at [660, 468] on button "Next" at bounding box center [651, 468] width 77 height 46
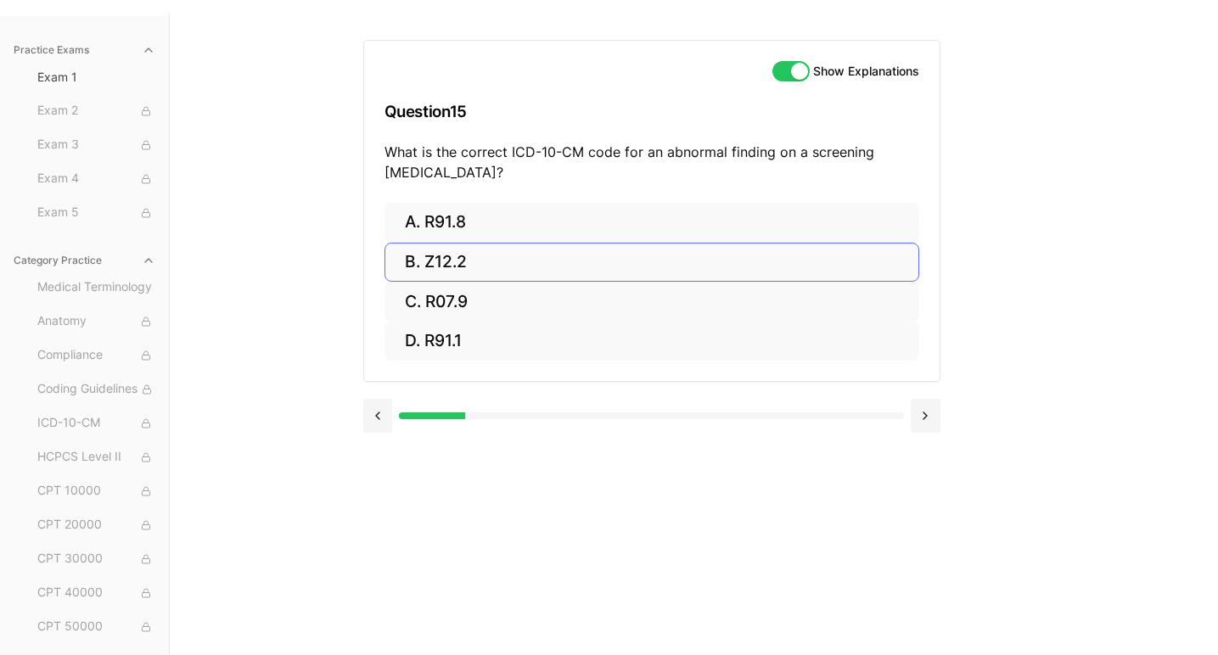
click at [456, 261] on button "B. Z12.2" at bounding box center [652, 263] width 535 height 40
